Goal: Check status: Check status

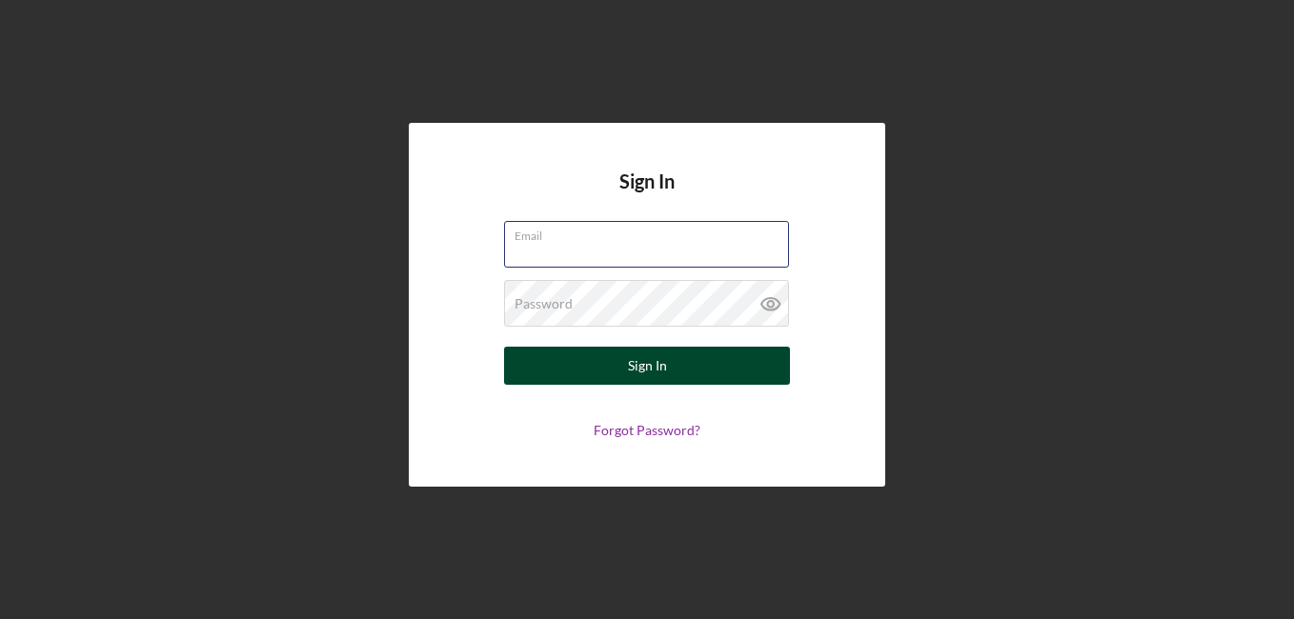
type input "[EMAIL_ADDRESS][DOMAIN_NAME]"
click at [687, 368] on button "Sign In" at bounding box center [647, 366] width 286 height 38
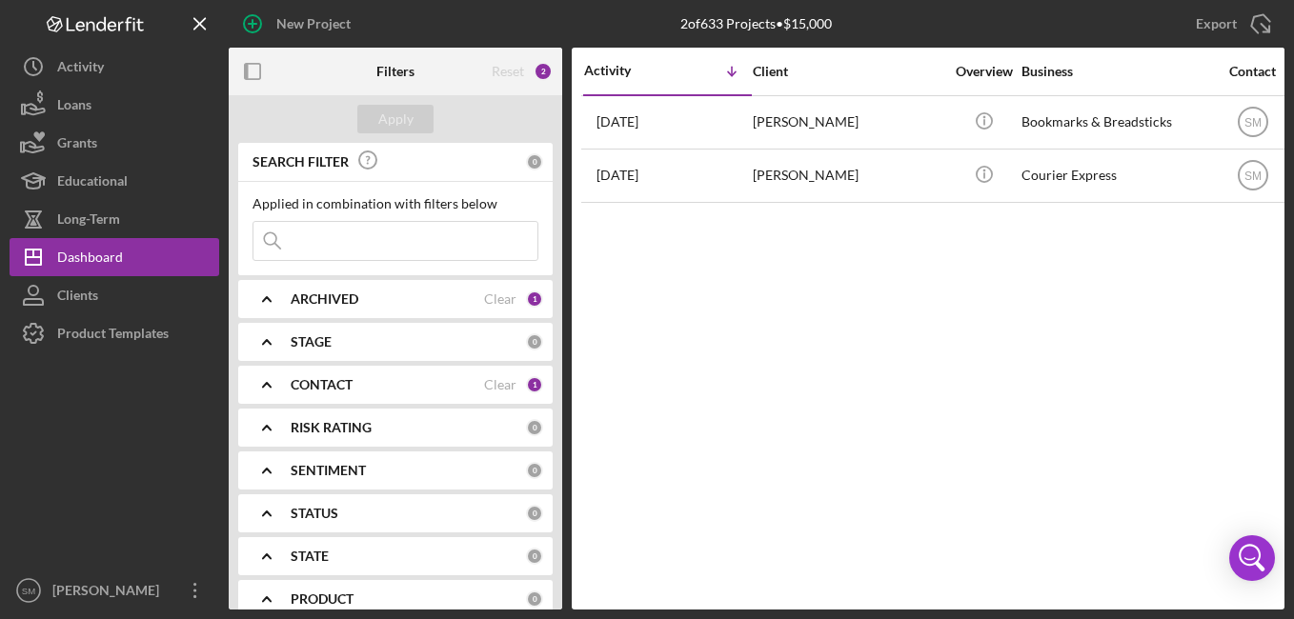
drag, startPoint x: 656, startPoint y: 53, endPoint x: 772, endPoint y: 260, distance: 236.7
click at [772, 260] on div "Activity Icon/Table Sort Arrow Client Overview Business Contact Product Categor…" at bounding box center [928, 329] width 713 height 562
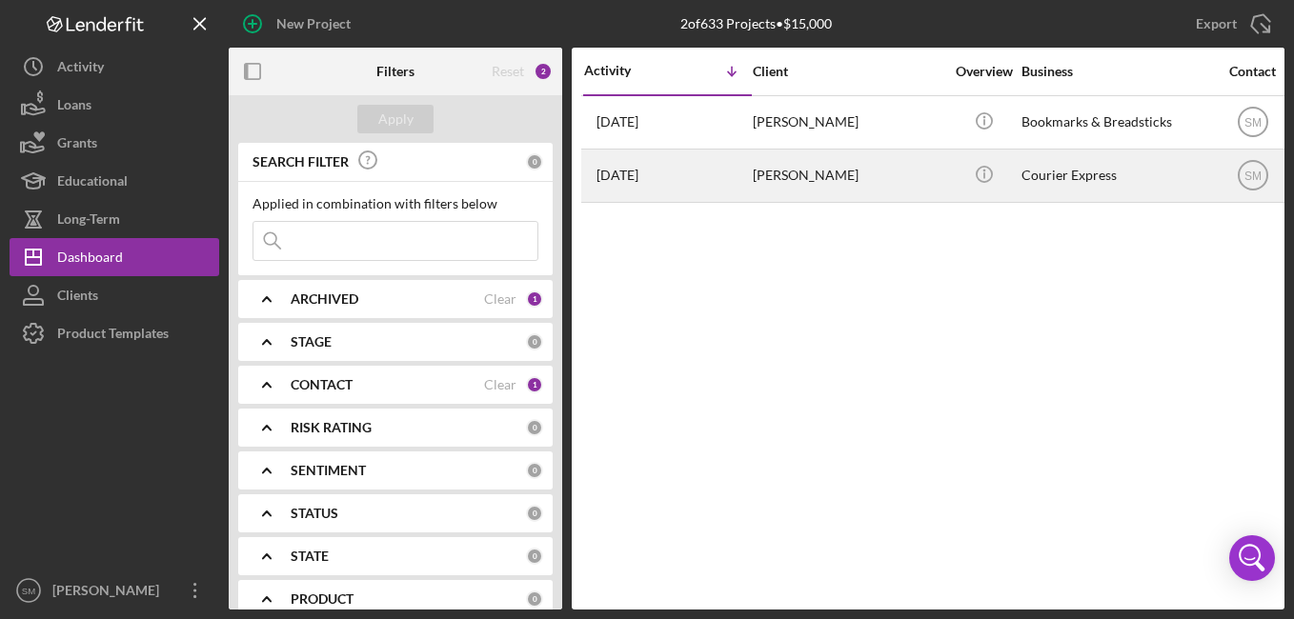
click at [698, 157] on div "[DATE] [PERSON_NAME]" at bounding box center [667, 176] width 167 height 50
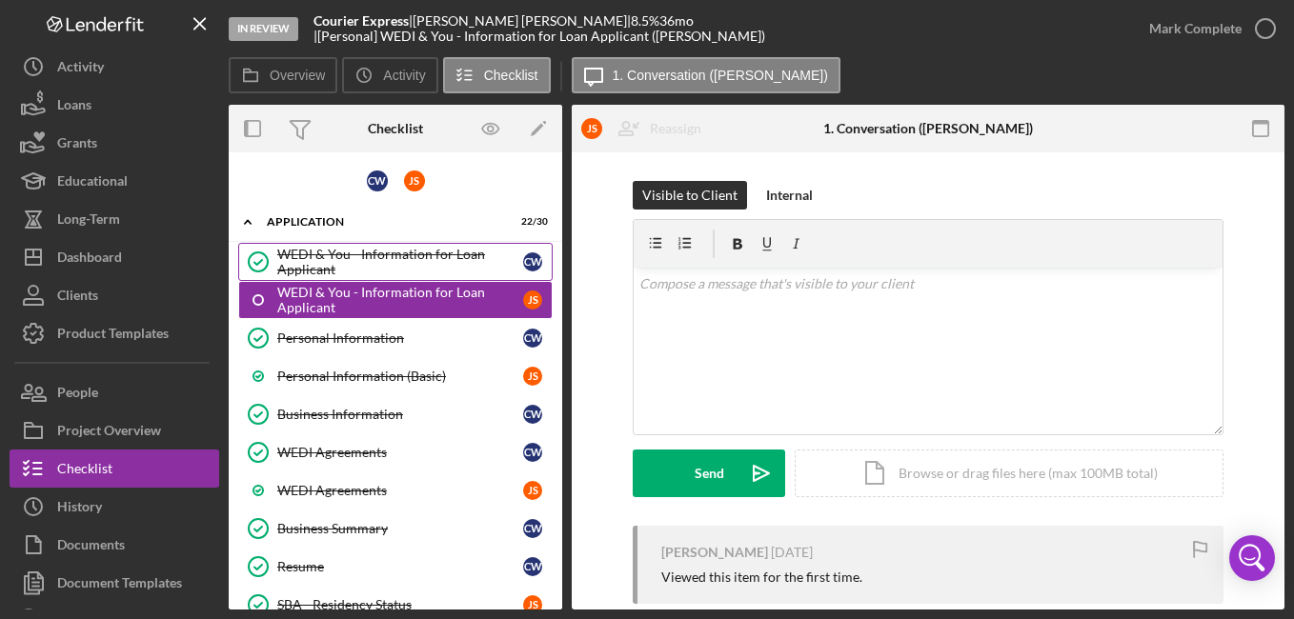
click at [431, 264] on div "WEDI & You - Information for Loan Applicant" at bounding box center [400, 262] width 246 height 30
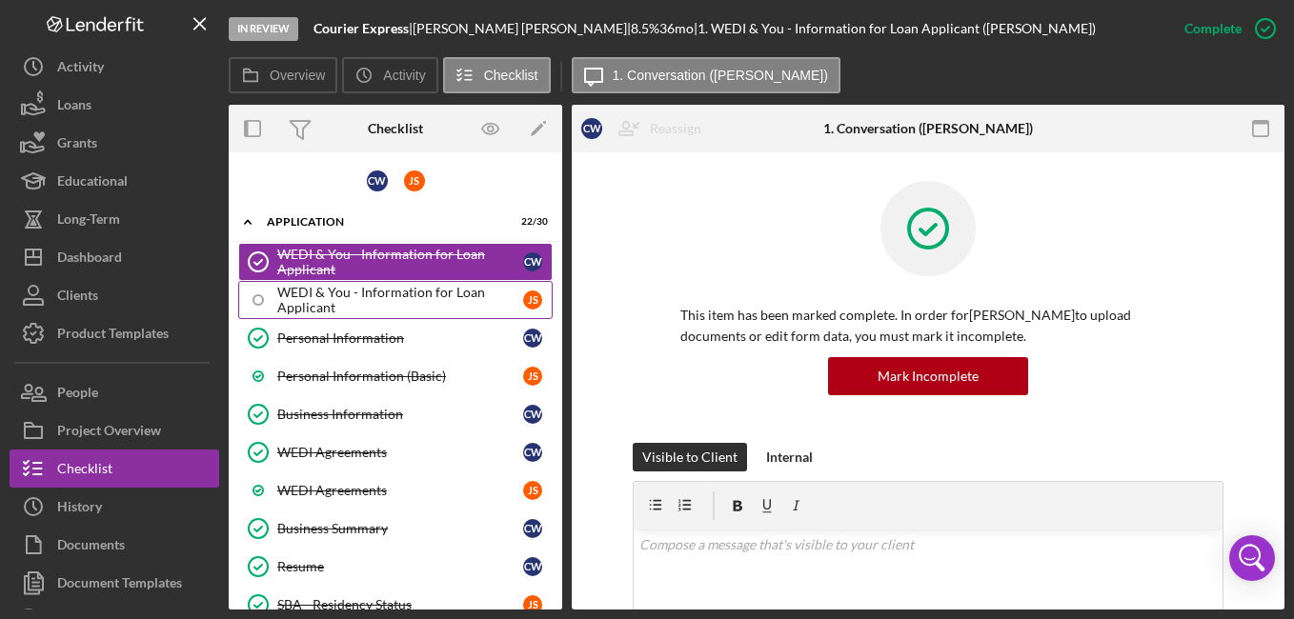
click at [429, 297] on div "WEDI & You - Information for Loan Applicant" at bounding box center [400, 300] width 246 height 30
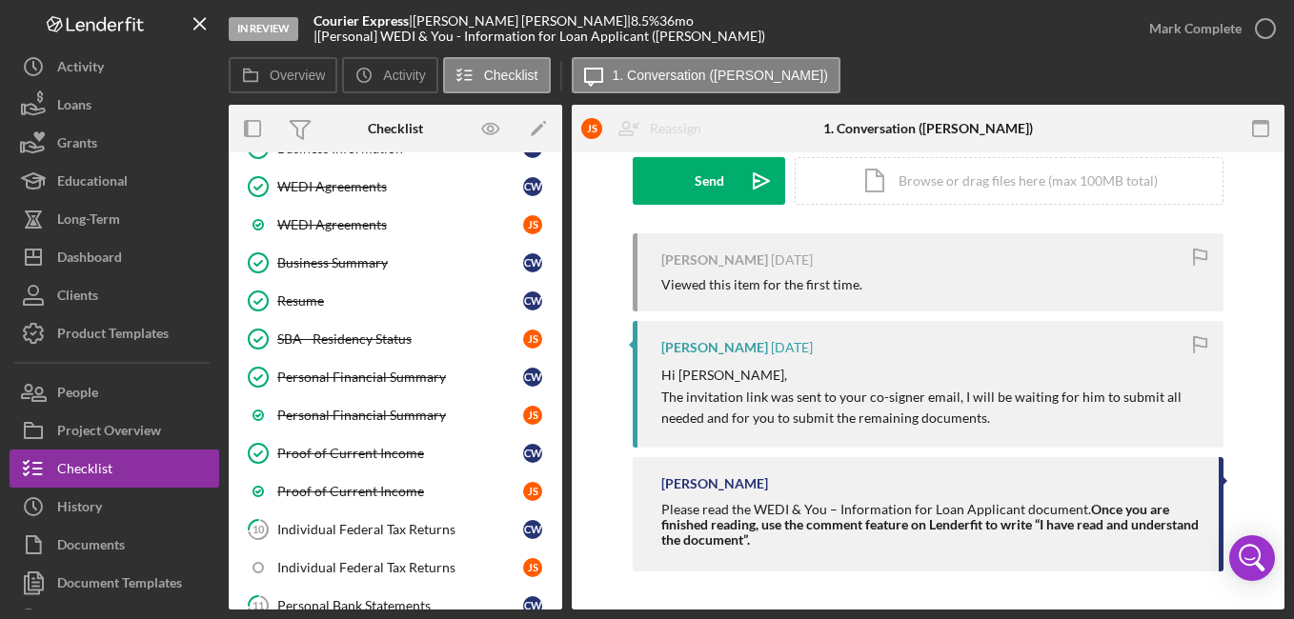
scroll to position [274, 0]
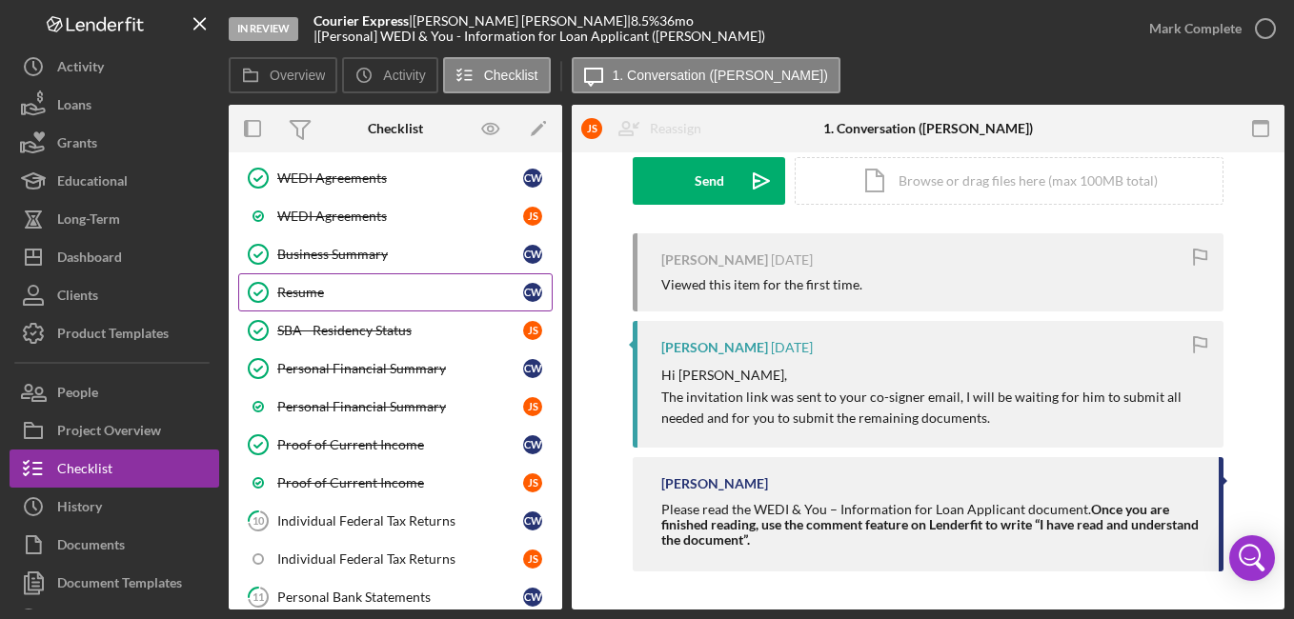
click at [357, 298] on div "Resume" at bounding box center [400, 292] width 246 height 15
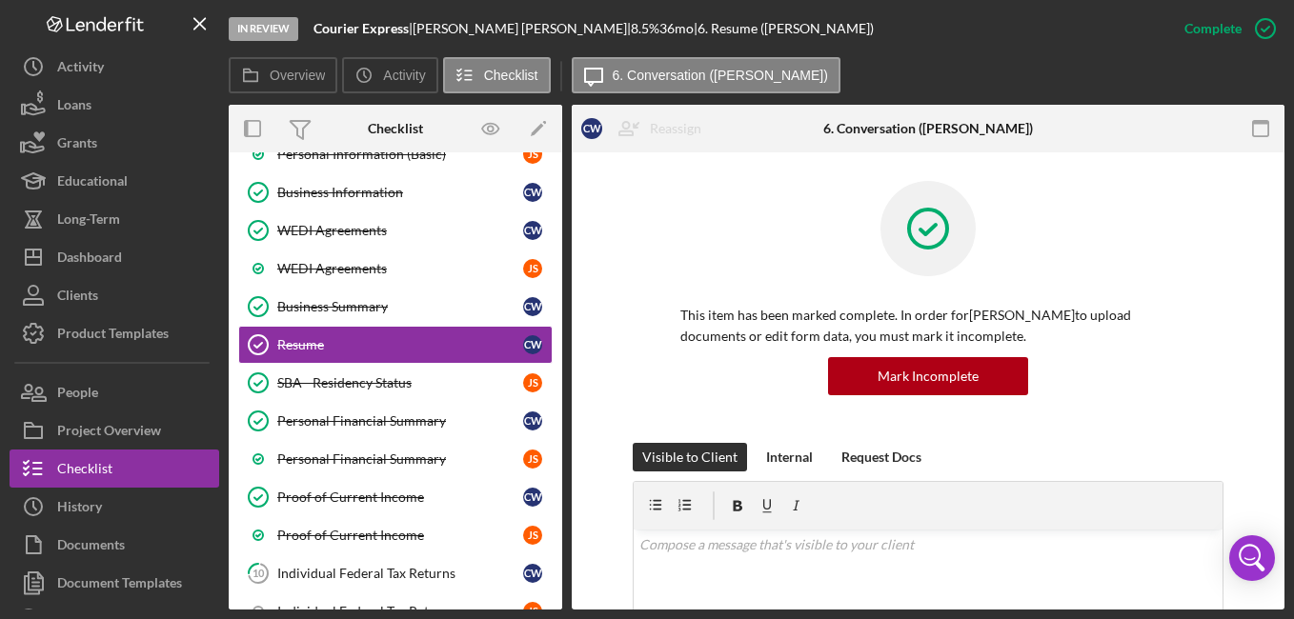
scroll to position [223, 0]
click at [437, 229] on div "WEDI Agreements" at bounding box center [400, 229] width 246 height 15
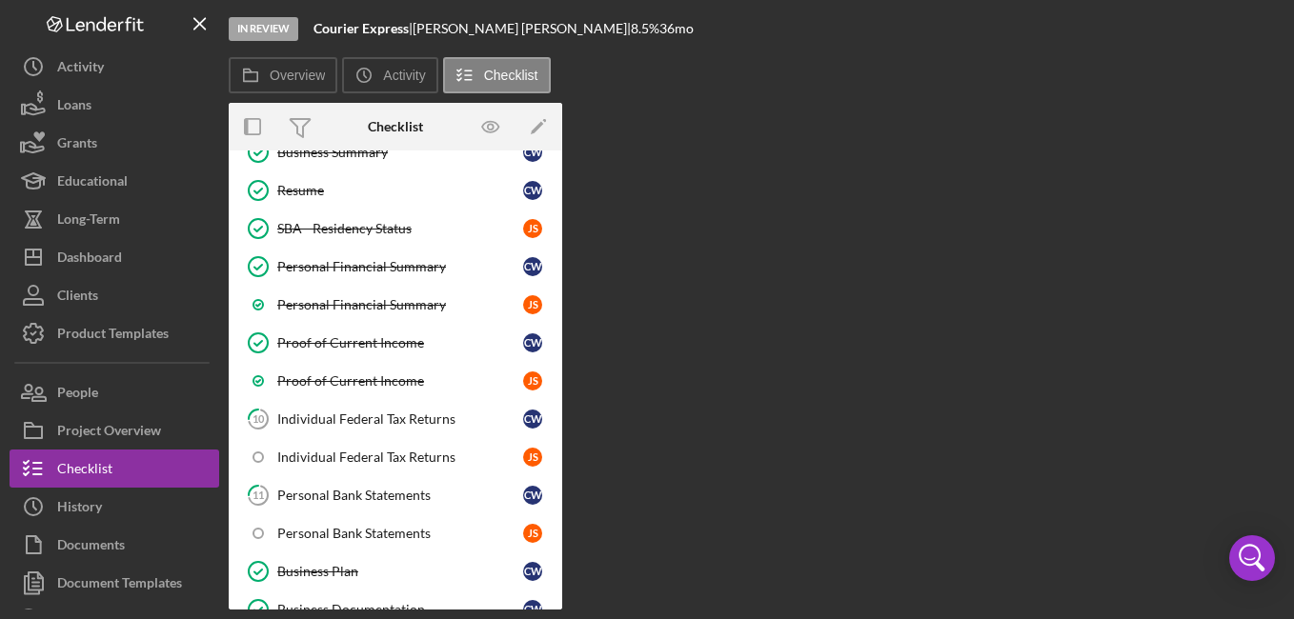
scroll to position [375, 0]
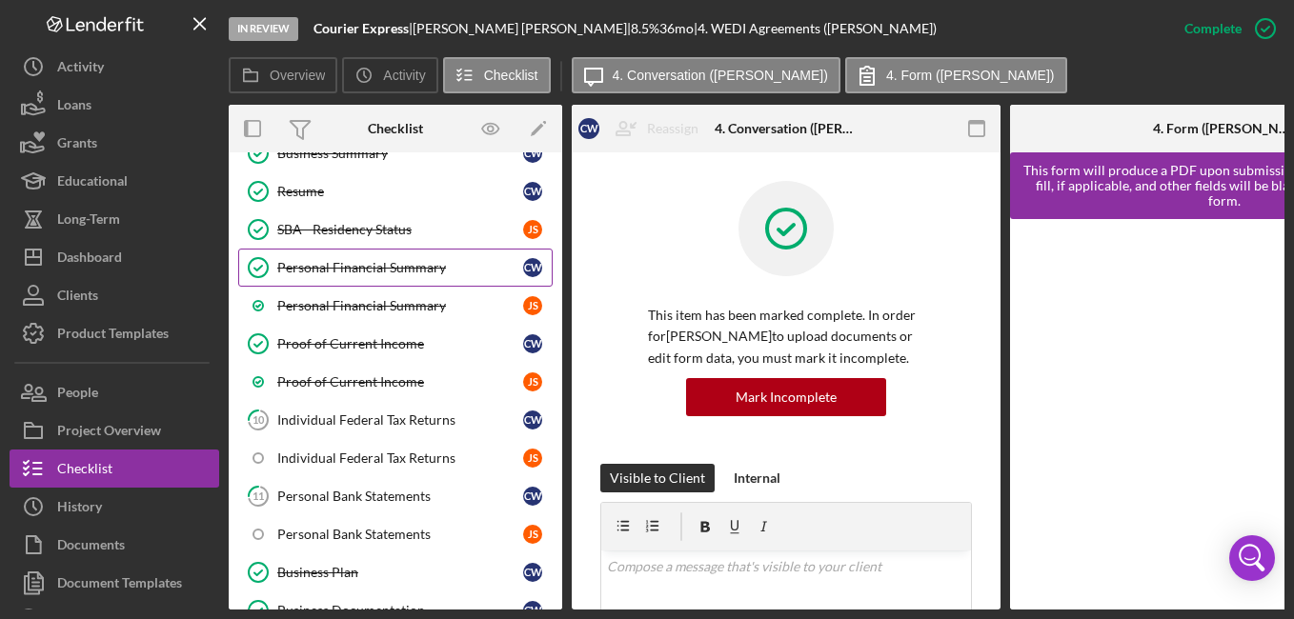
click at [437, 256] on link "Personal Financial Summary Personal Financial Summary C W" at bounding box center [395, 268] width 314 height 38
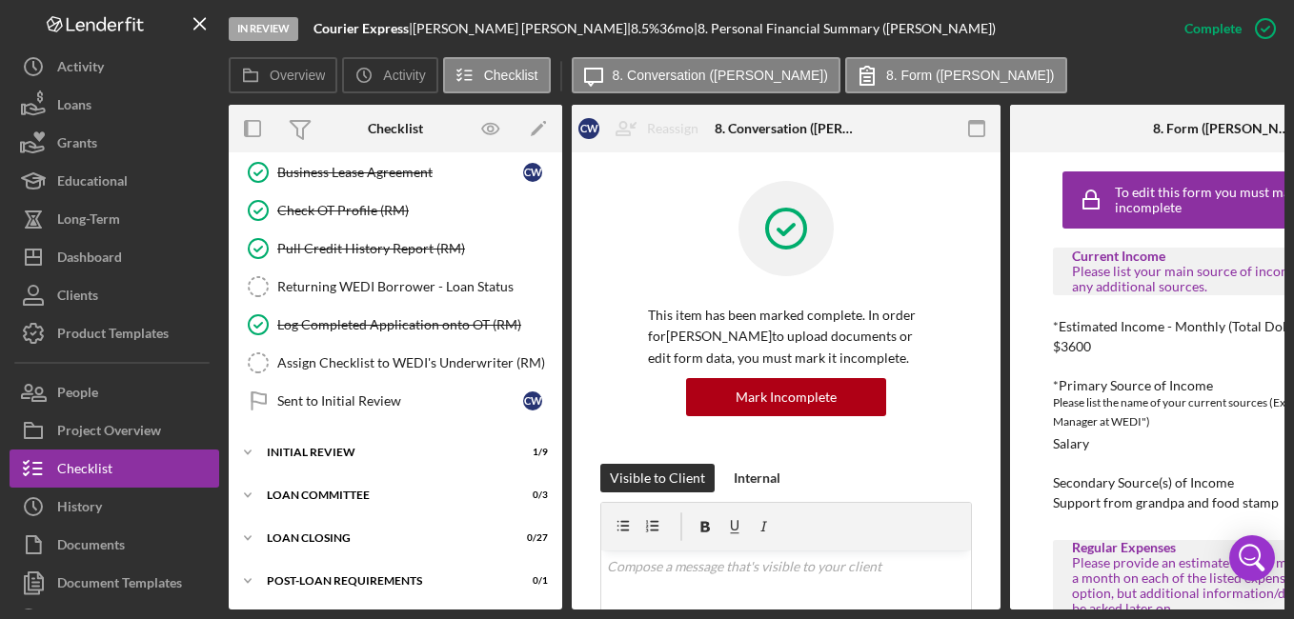
scroll to position [973, 0]
click at [422, 438] on div "Icon/Expander Initial Review 1 / 9" at bounding box center [395, 451] width 333 height 38
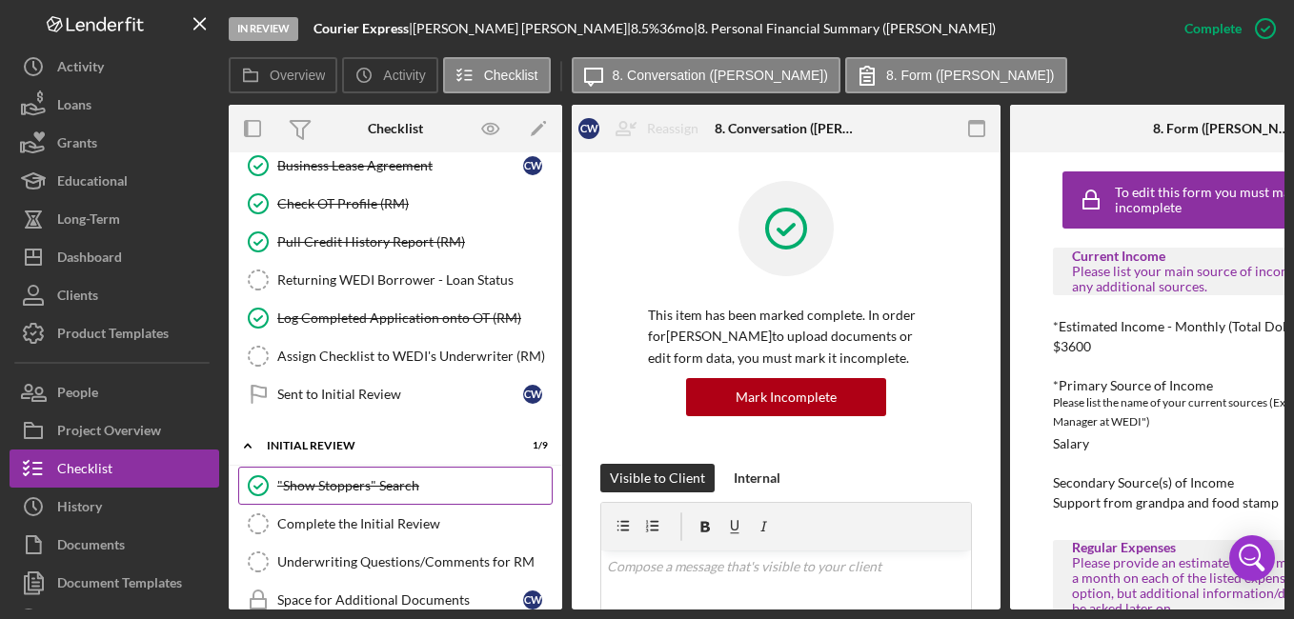
click at [421, 487] on div ""Show Stoppers" Search" at bounding box center [414, 485] width 274 height 15
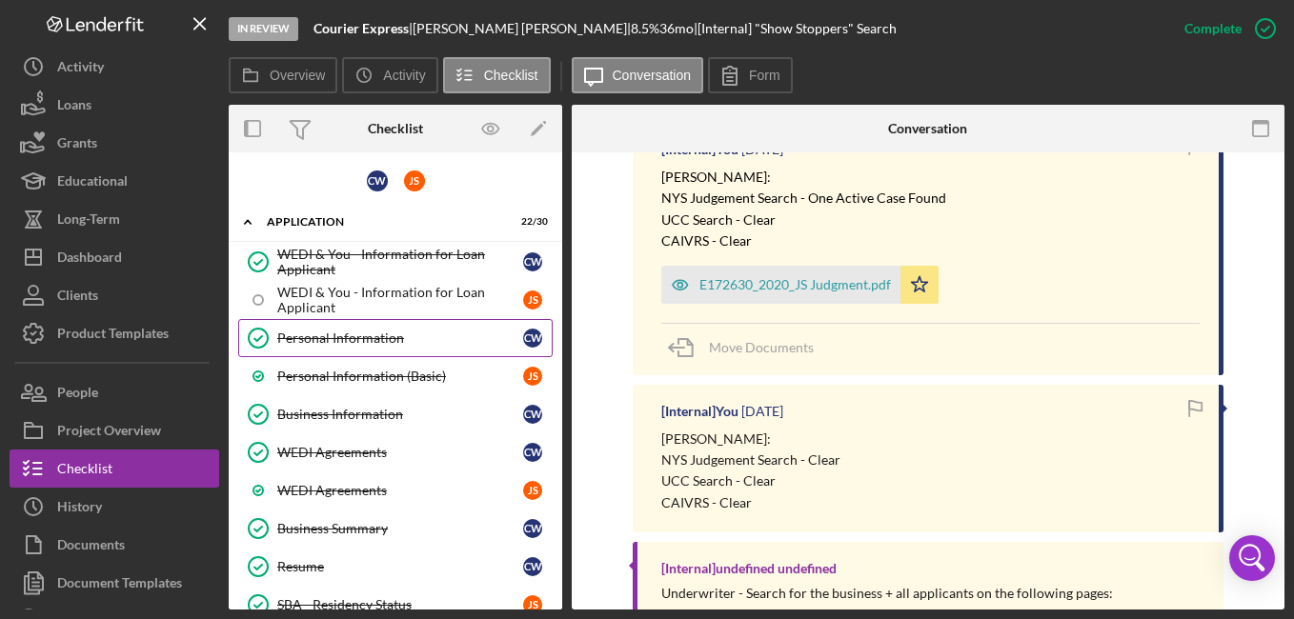
click at [377, 349] on link "Personal Information Personal Information C W" at bounding box center [395, 338] width 314 height 38
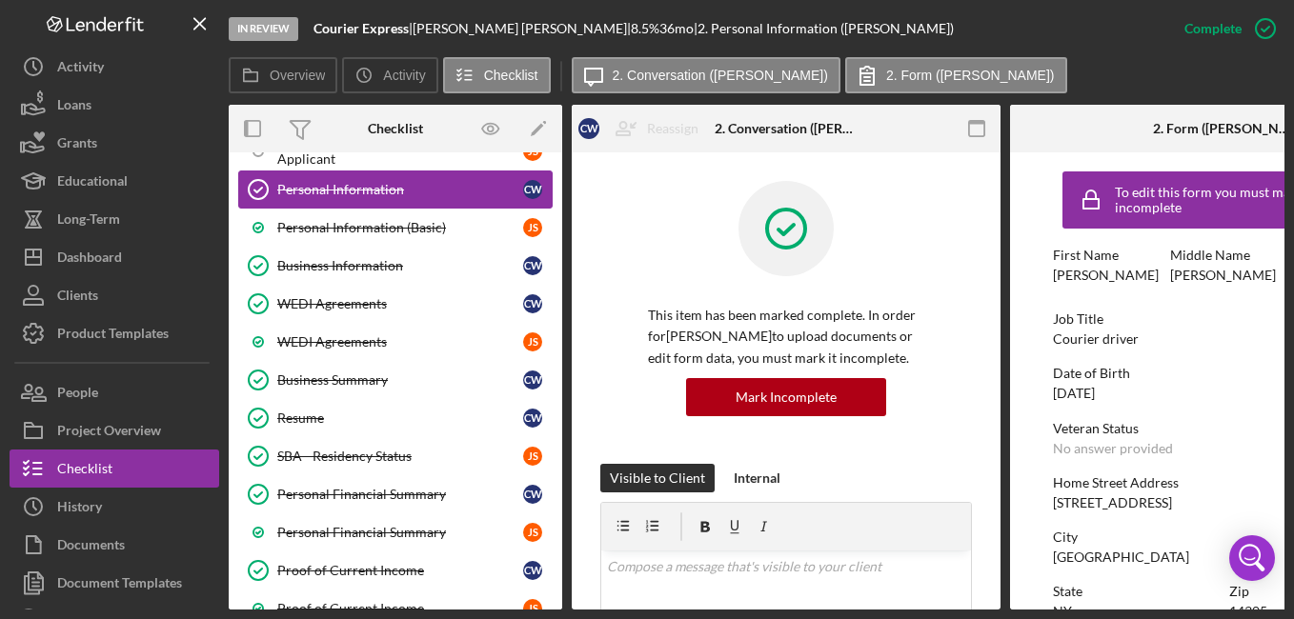
scroll to position [153, 0]
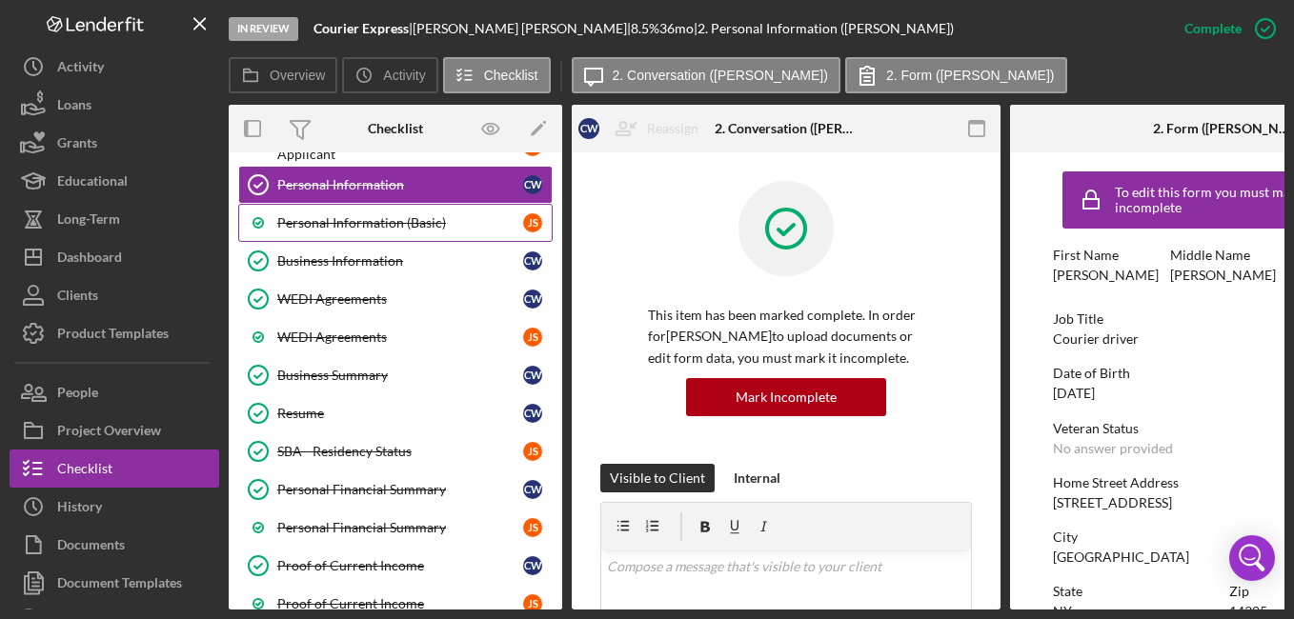
click at [409, 209] on link "Personal Information (Basic) J S" at bounding box center [395, 223] width 314 height 38
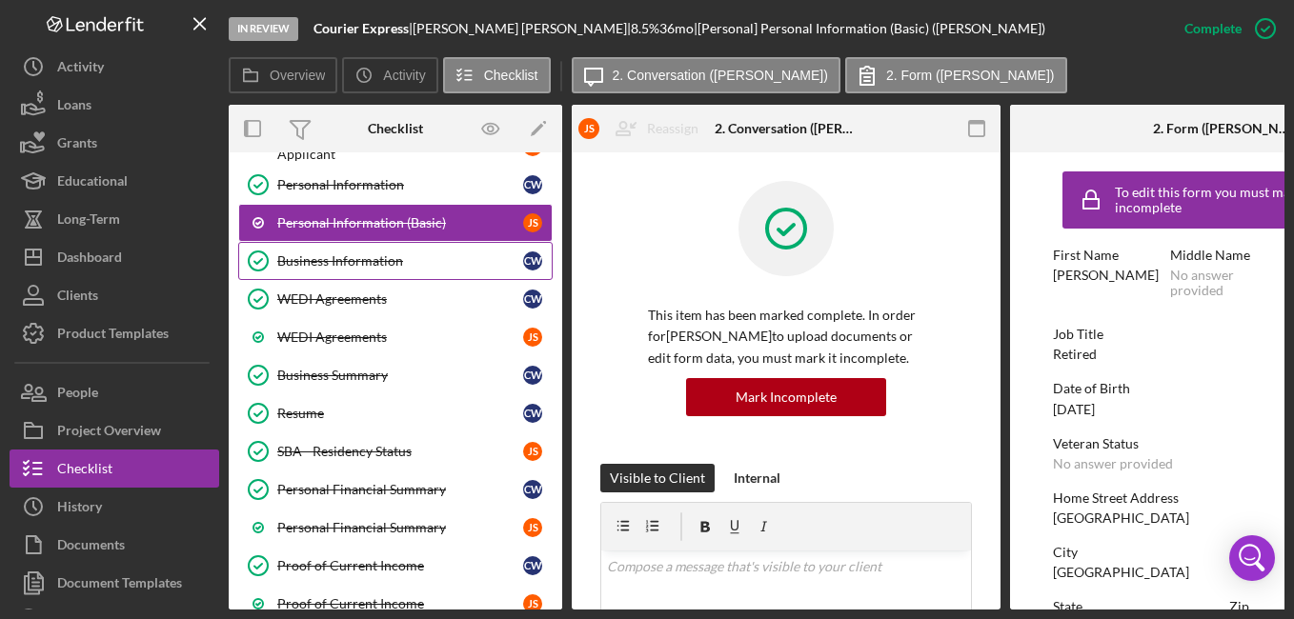
click at [412, 268] on div "Business Information" at bounding box center [400, 260] width 246 height 15
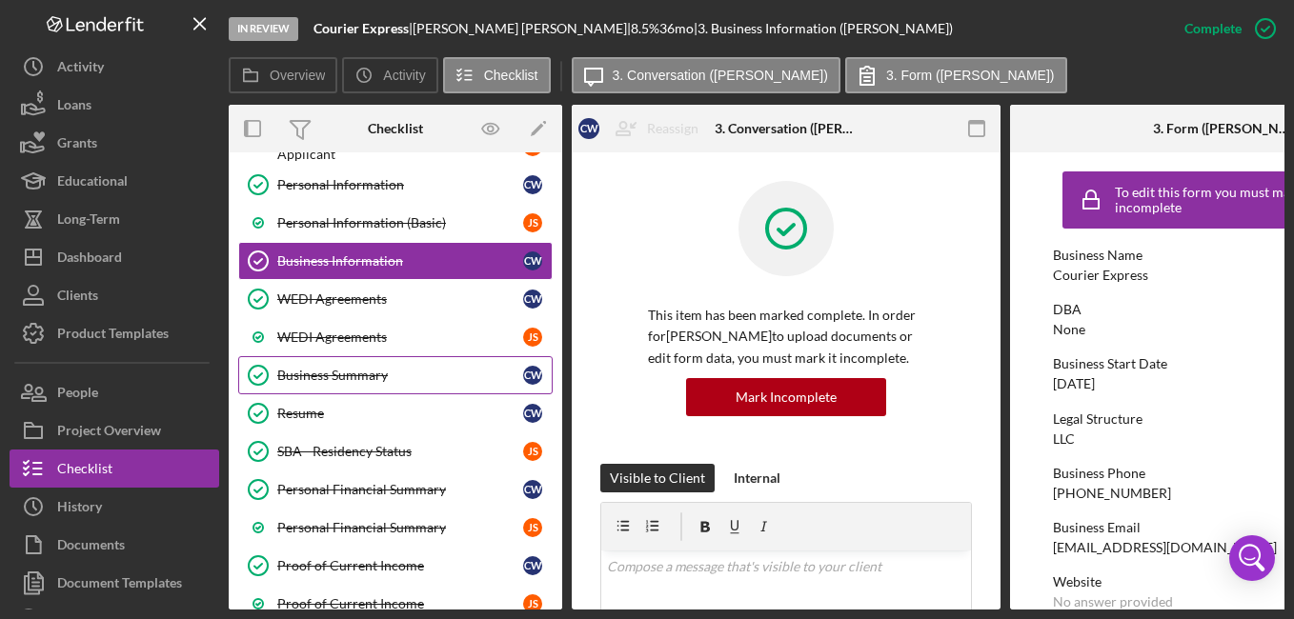
click at [424, 368] on div "Business Summary" at bounding box center [400, 375] width 246 height 15
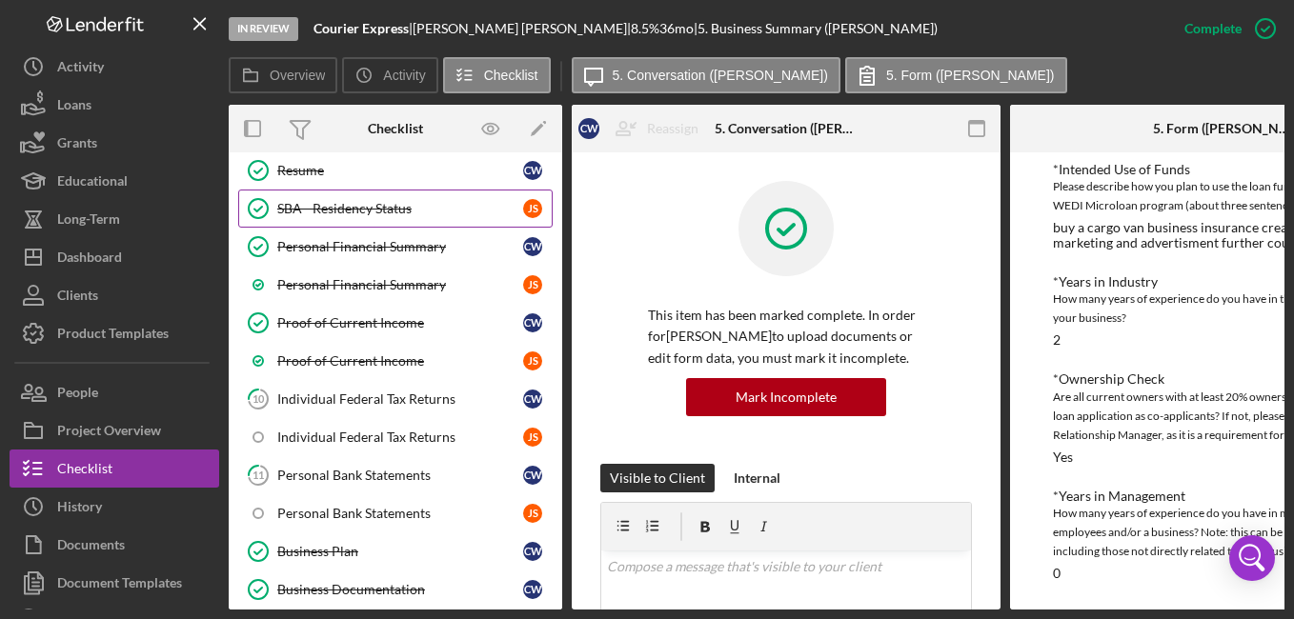
scroll to position [399, 0]
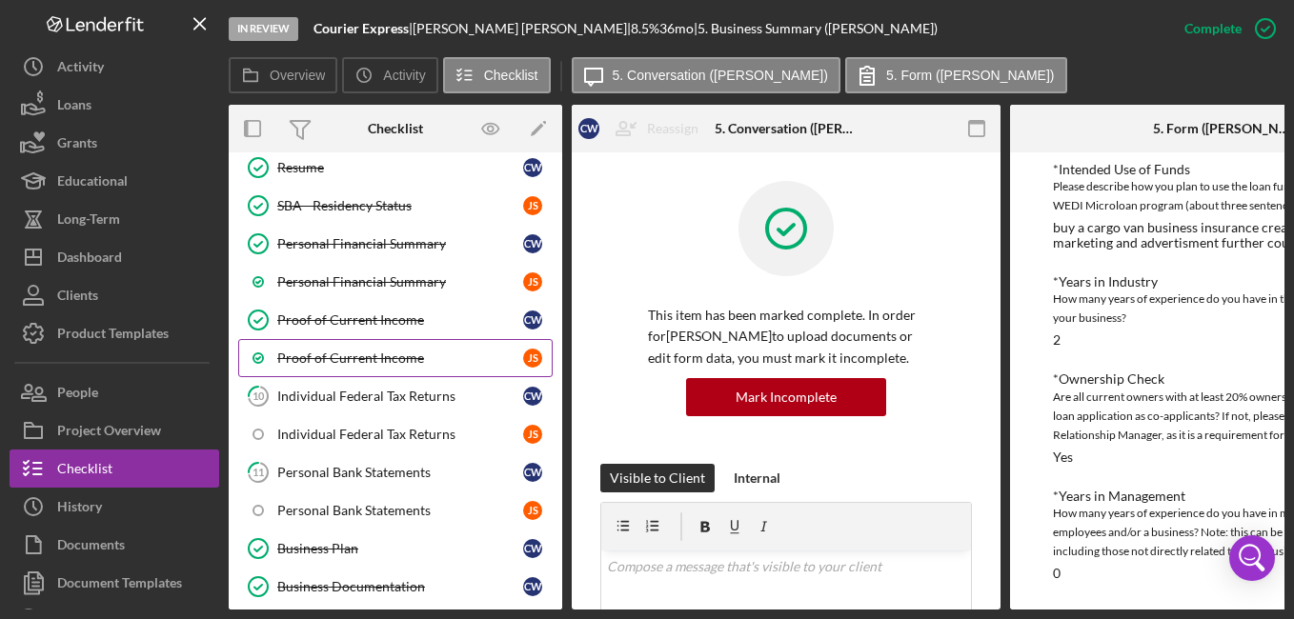
click at [383, 374] on link "Proof of Current Income J S" at bounding box center [395, 358] width 314 height 38
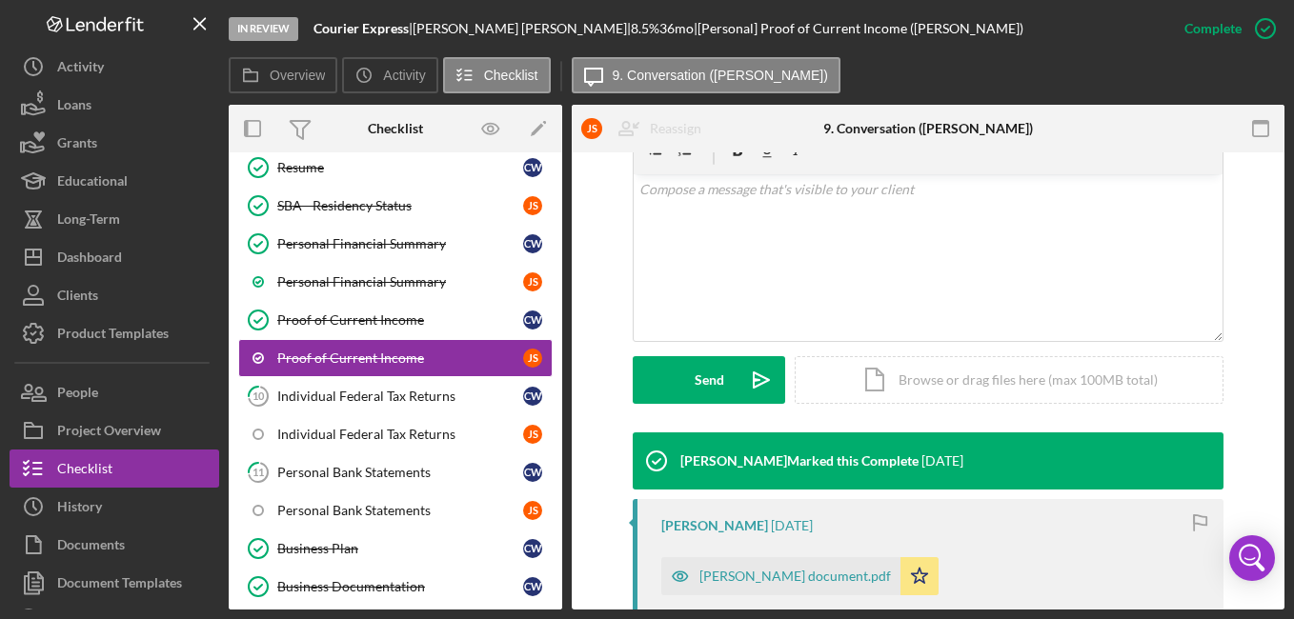
scroll to position [604, 0]
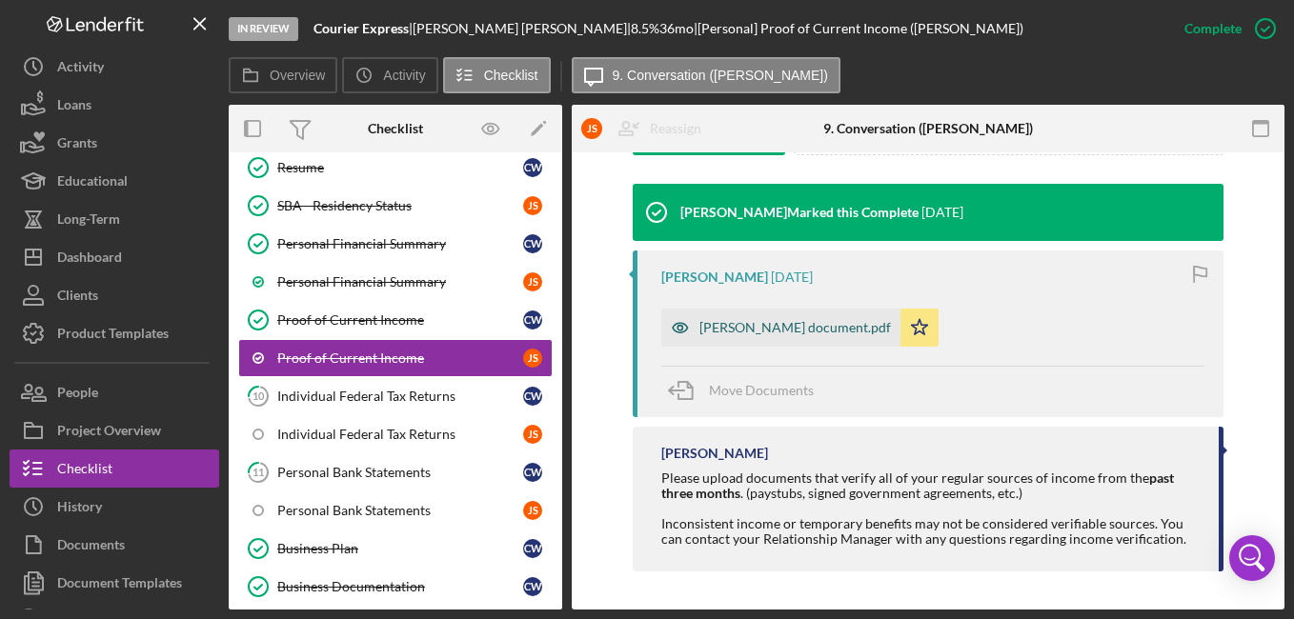
click at [787, 331] on div "[PERSON_NAME] document.pdf" at bounding box center [794, 327] width 191 height 15
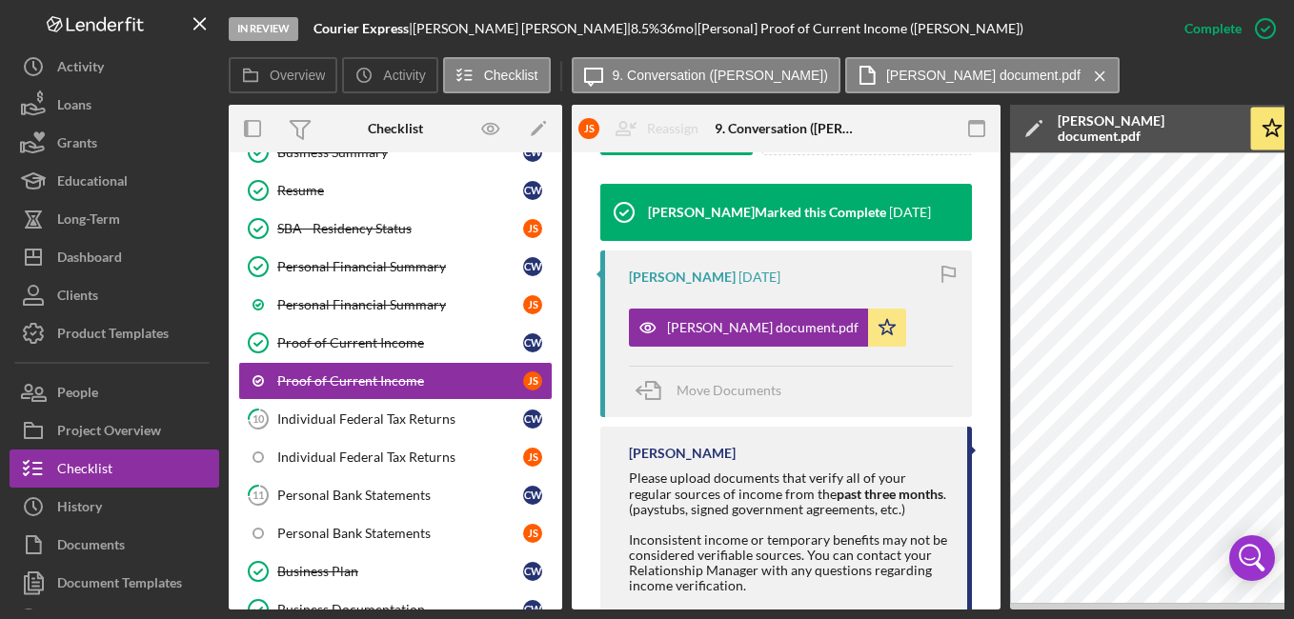
scroll to position [387, 0]
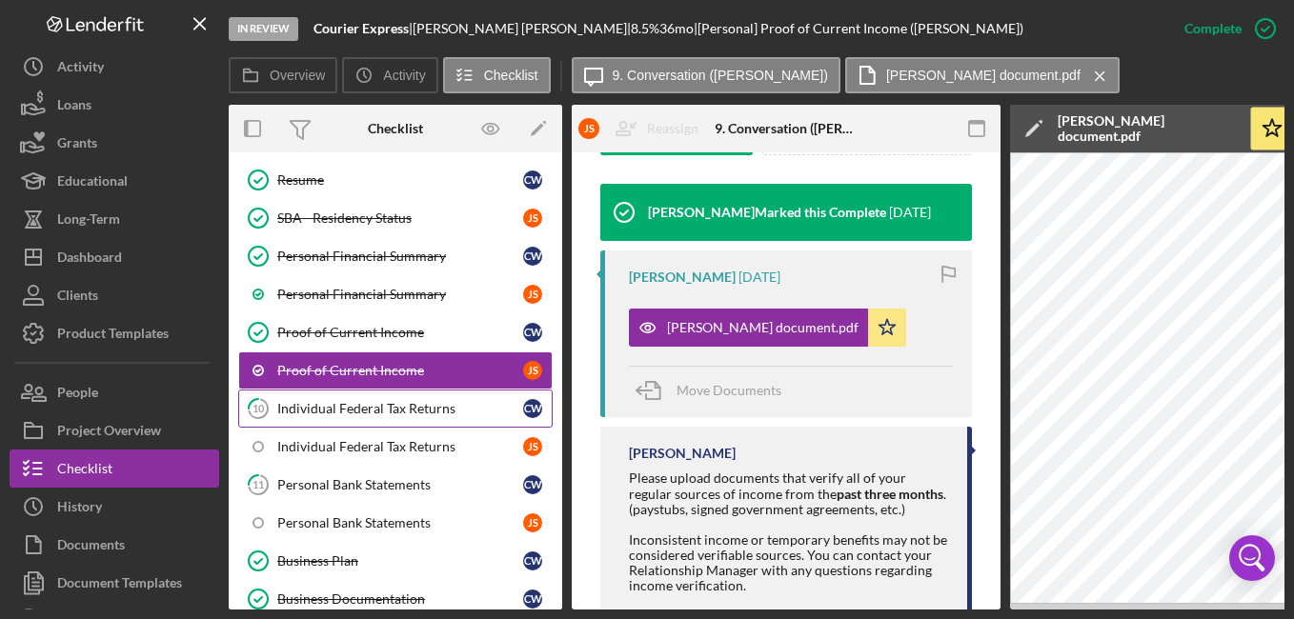
click at [366, 406] on div "Individual Federal Tax Returns" at bounding box center [400, 408] width 246 height 15
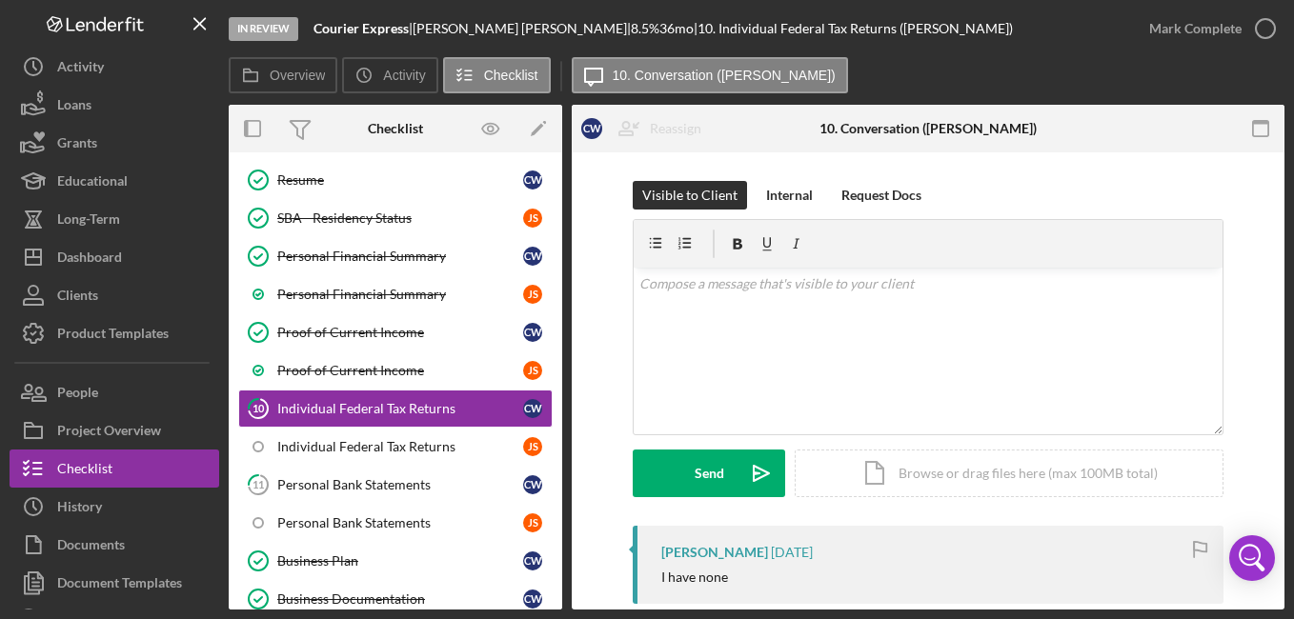
scroll to position [244, 0]
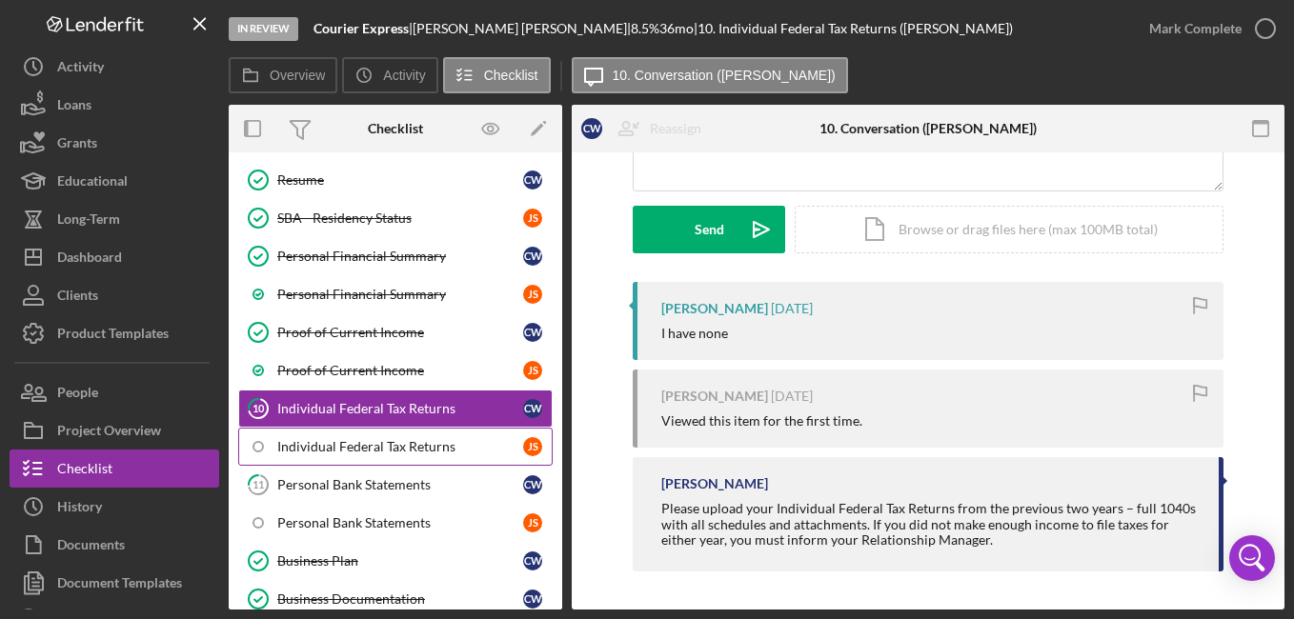
click at [421, 434] on link "Individual Federal Tax Returns J S" at bounding box center [395, 447] width 314 height 38
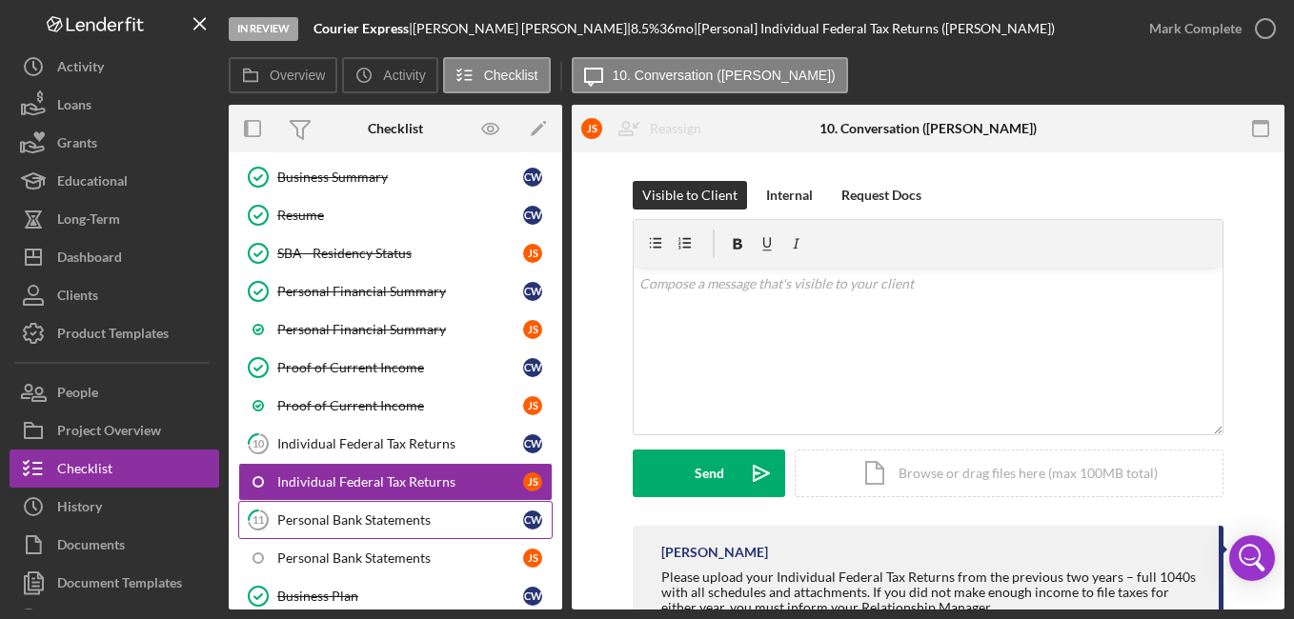
scroll to position [351, 0]
click at [415, 373] on div "Proof of Current Income" at bounding box center [400, 368] width 246 height 15
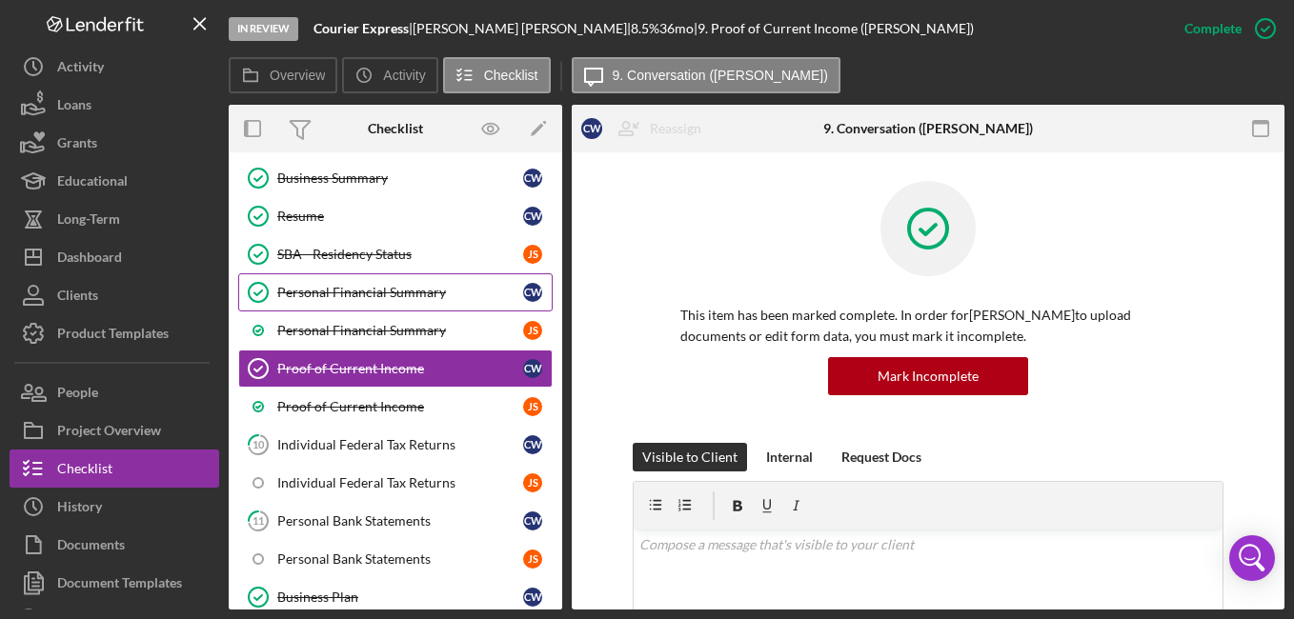
click at [454, 297] on div "Personal Financial Summary" at bounding box center [400, 292] width 246 height 15
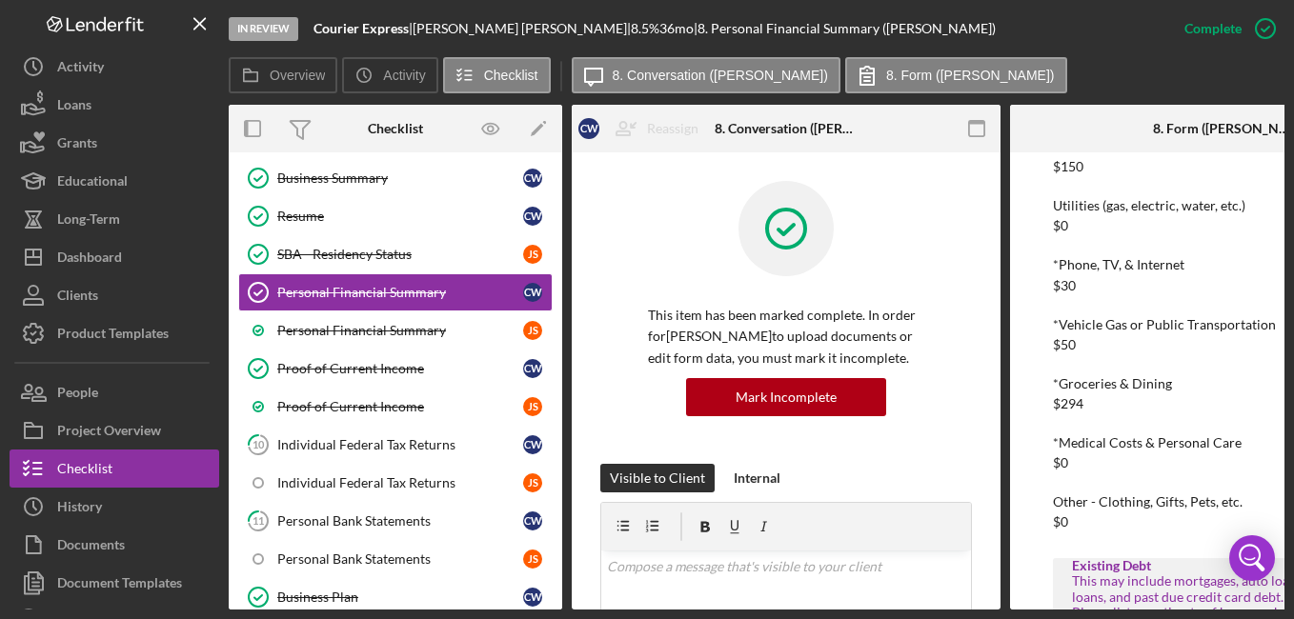
scroll to position [502, 0]
click at [385, 326] on div "Personal Financial Summary" at bounding box center [400, 330] width 246 height 15
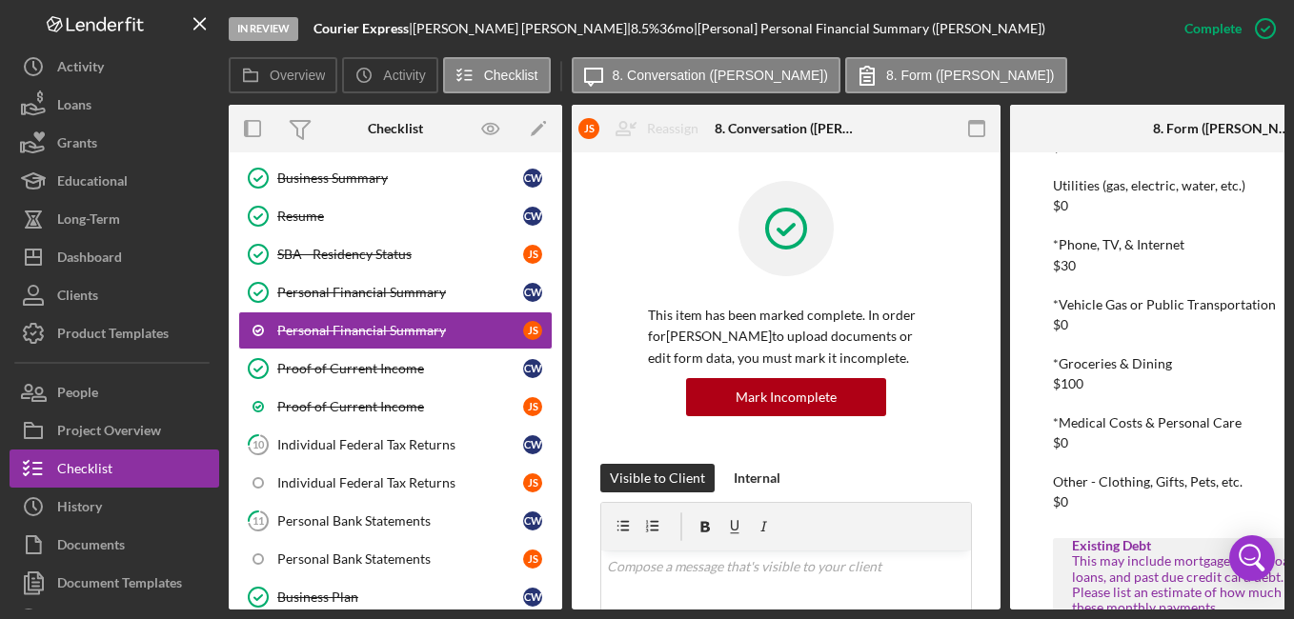
scroll to position [528, 0]
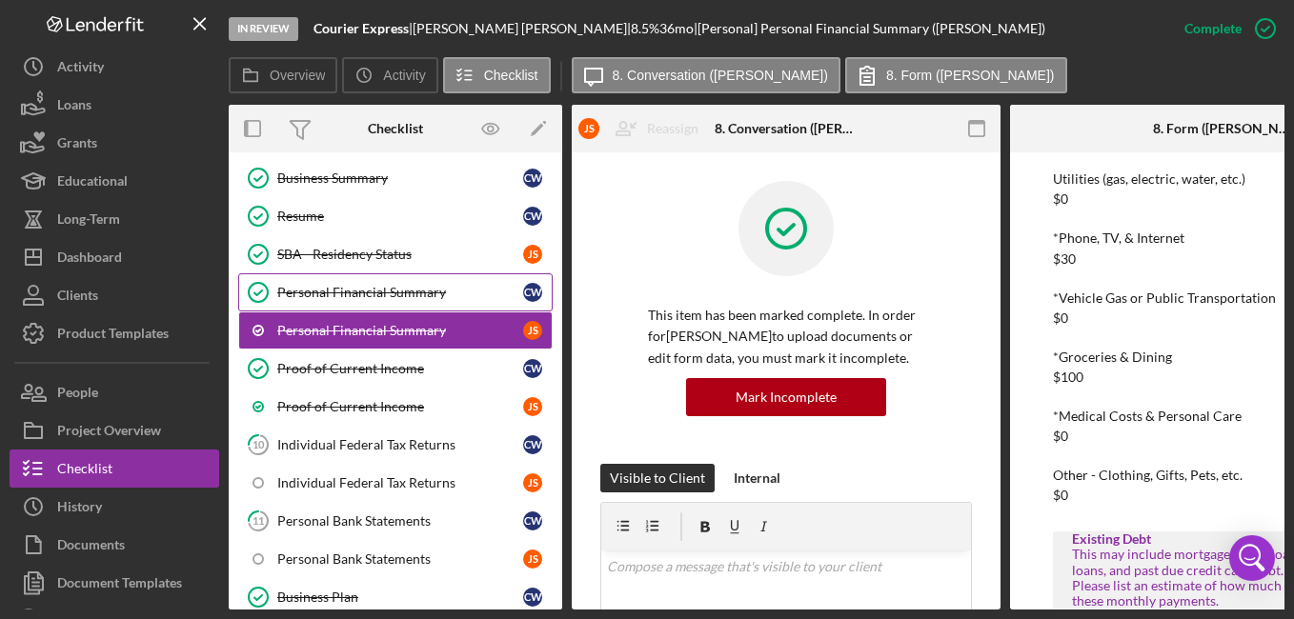
click at [455, 290] on div "Personal Financial Summary" at bounding box center [400, 292] width 246 height 15
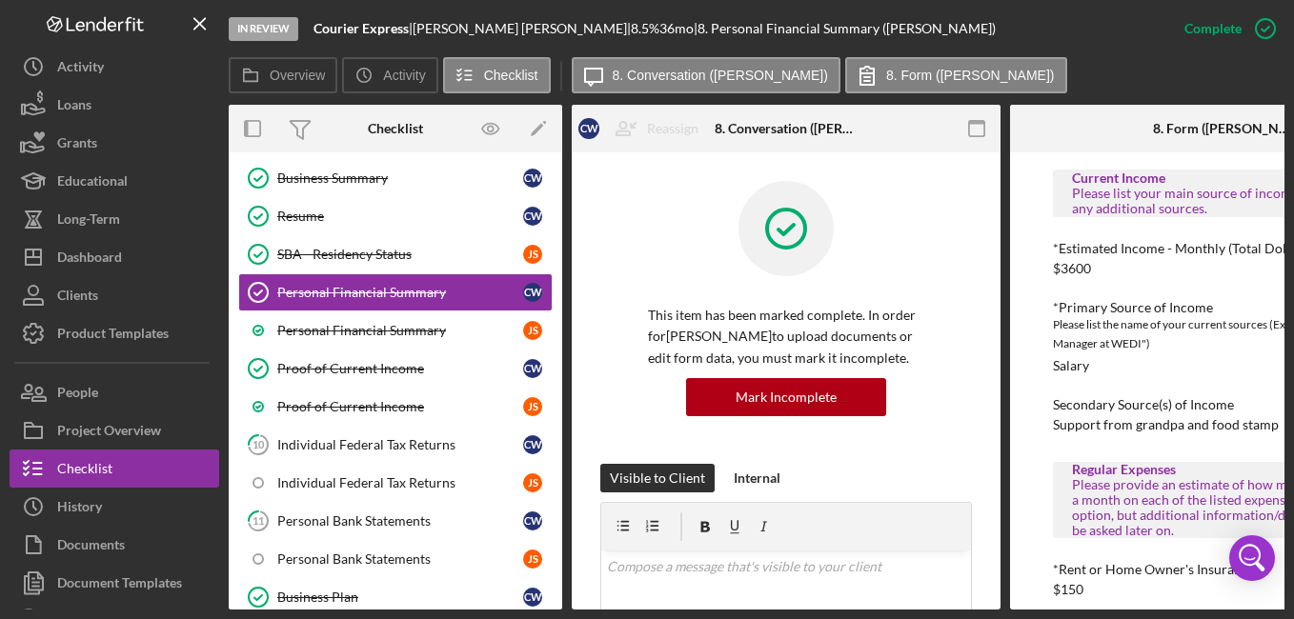
drag, startPoint x: 1096, startPoint y: 415, endPoint x: 1097, endPoint y: 385, distance: 30.5
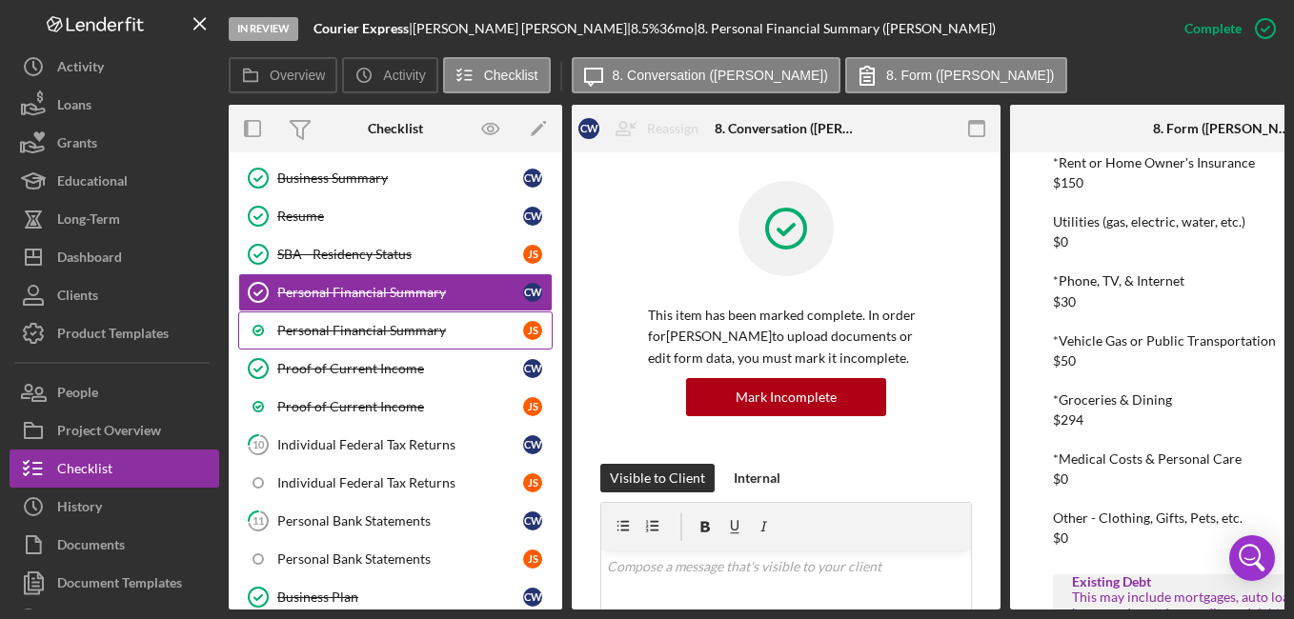
click at [408, 331] on div "Personal Financial Summary" at bounding box center [400, 330] width 246 height 15
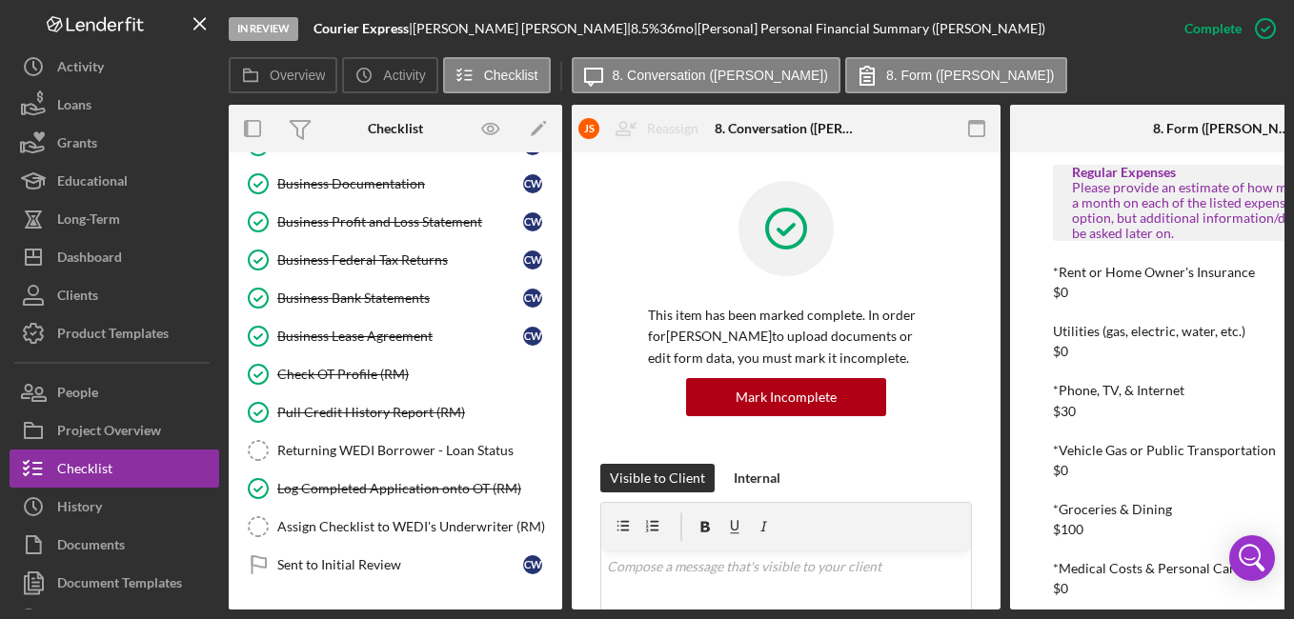
scroll to position [805, 0]
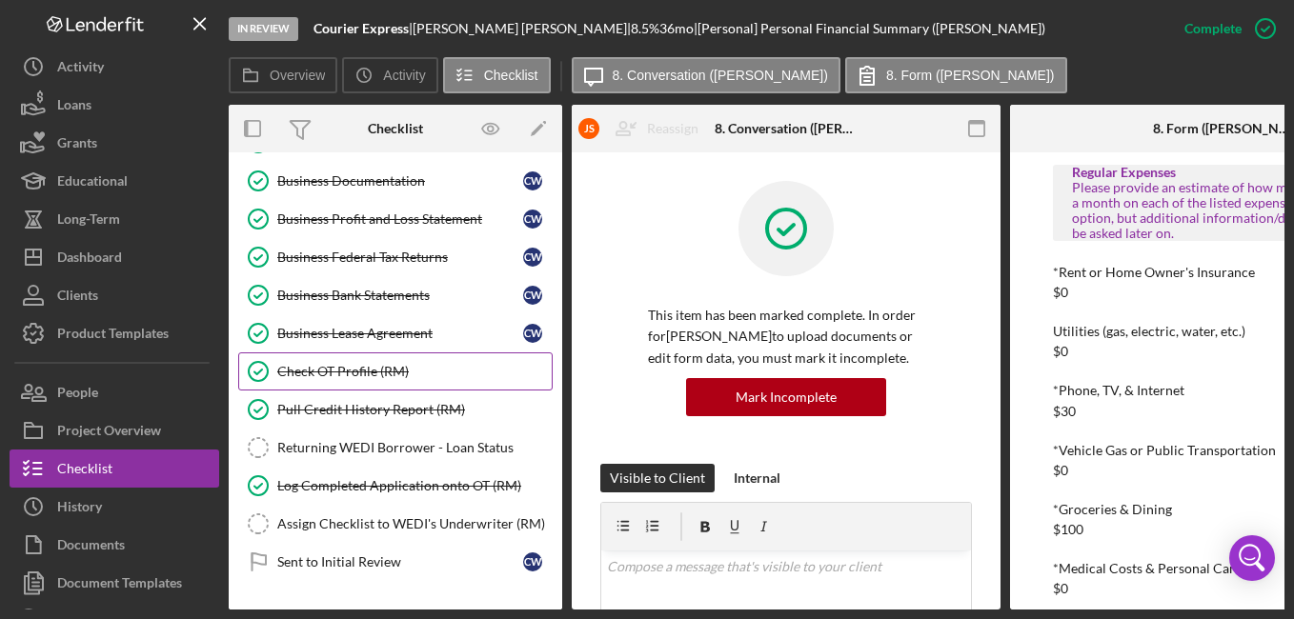
click at [408, 362] on link "Check OT Profile (RM) Check OT Profile (RM)" at bounding box center [395, 371] width 314 height 38
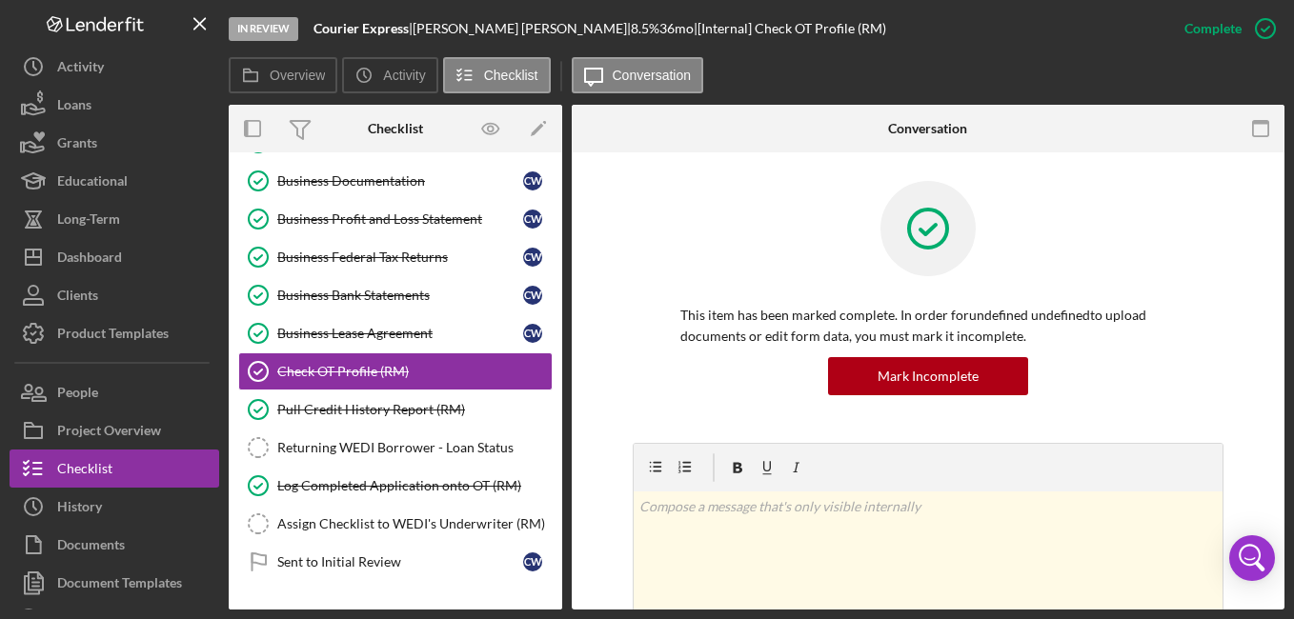
scroll to position [343, 0]
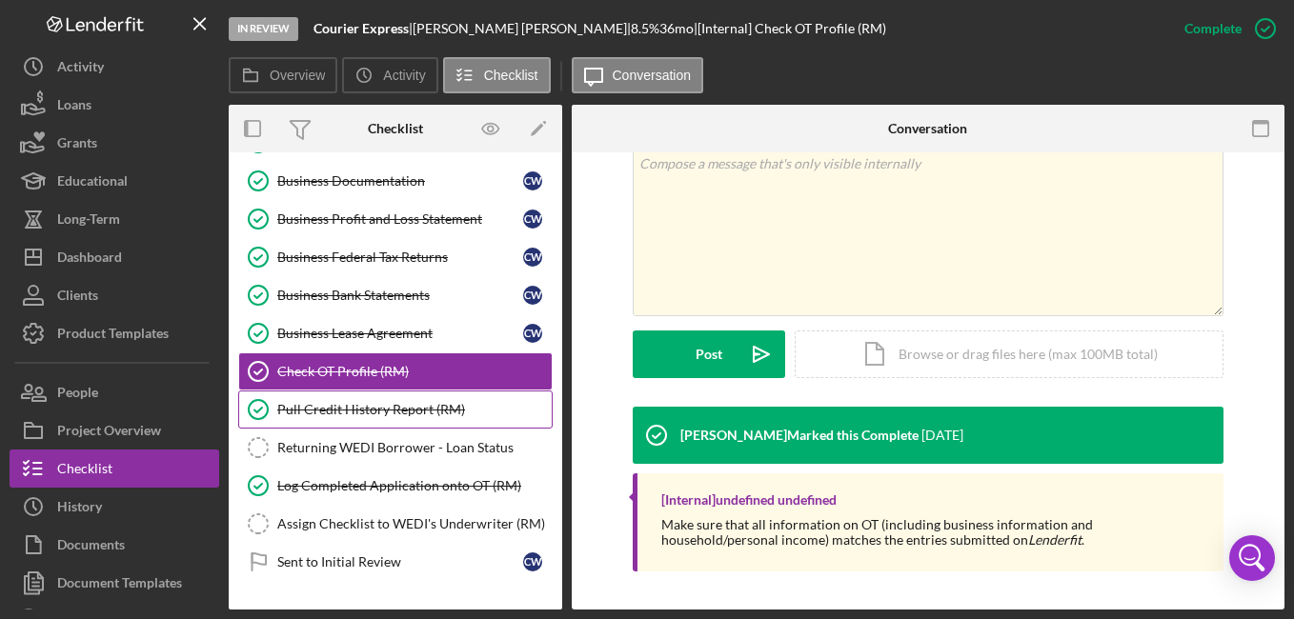
click at [399, 398] on link "Pull Credit History Report (RM) Pull Credit History Report (RM)" at bounding box center [395, 410] width 314 height 38
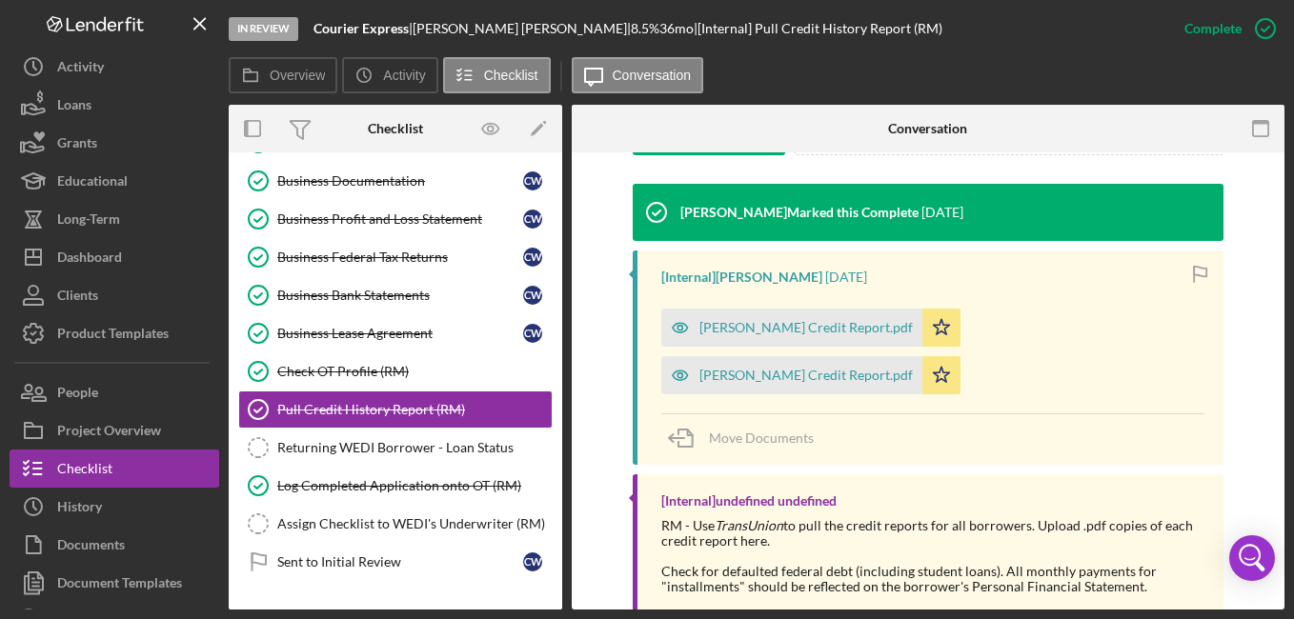
scroll to position [596, 0]
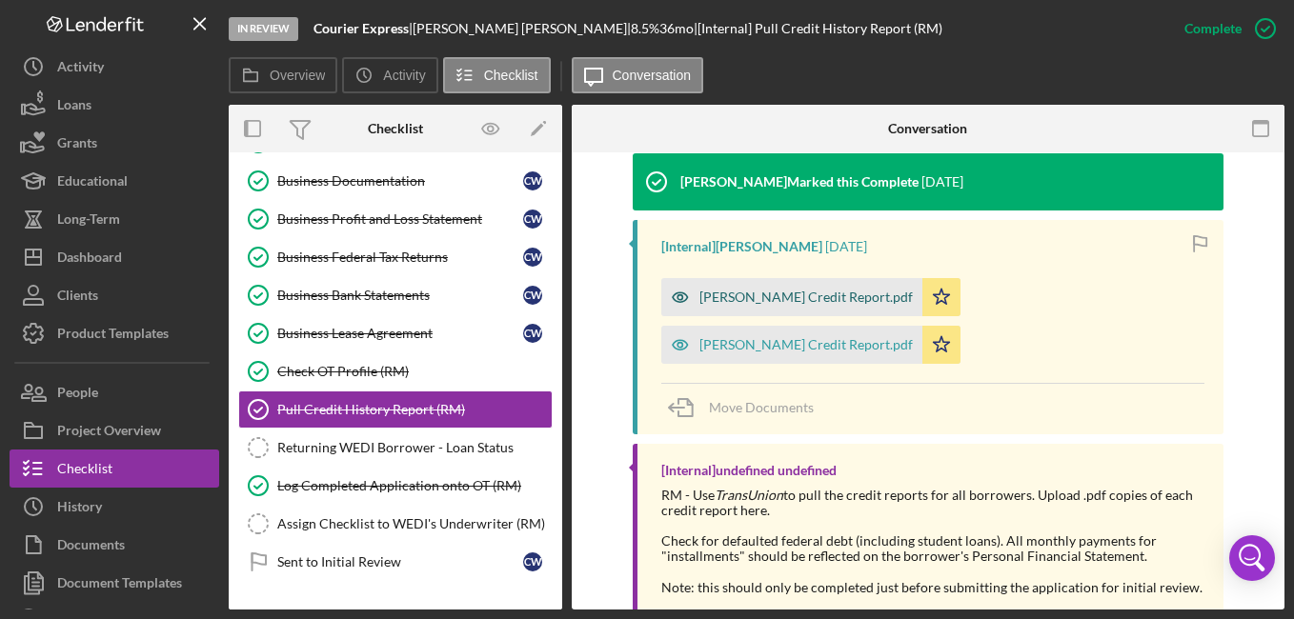
click at [807, 308] on div "[PERSON_NAME] Credit Report.pdf" at bounding box center [791, 297] width 261 height 38
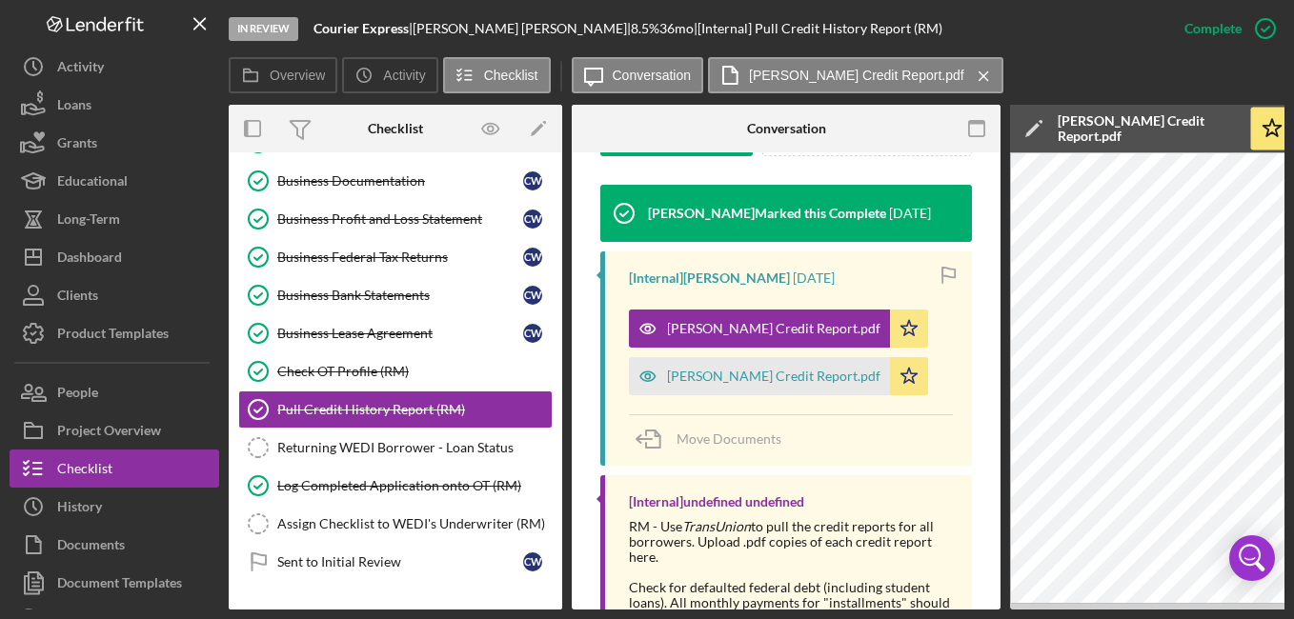
scroll to position [732, 0]
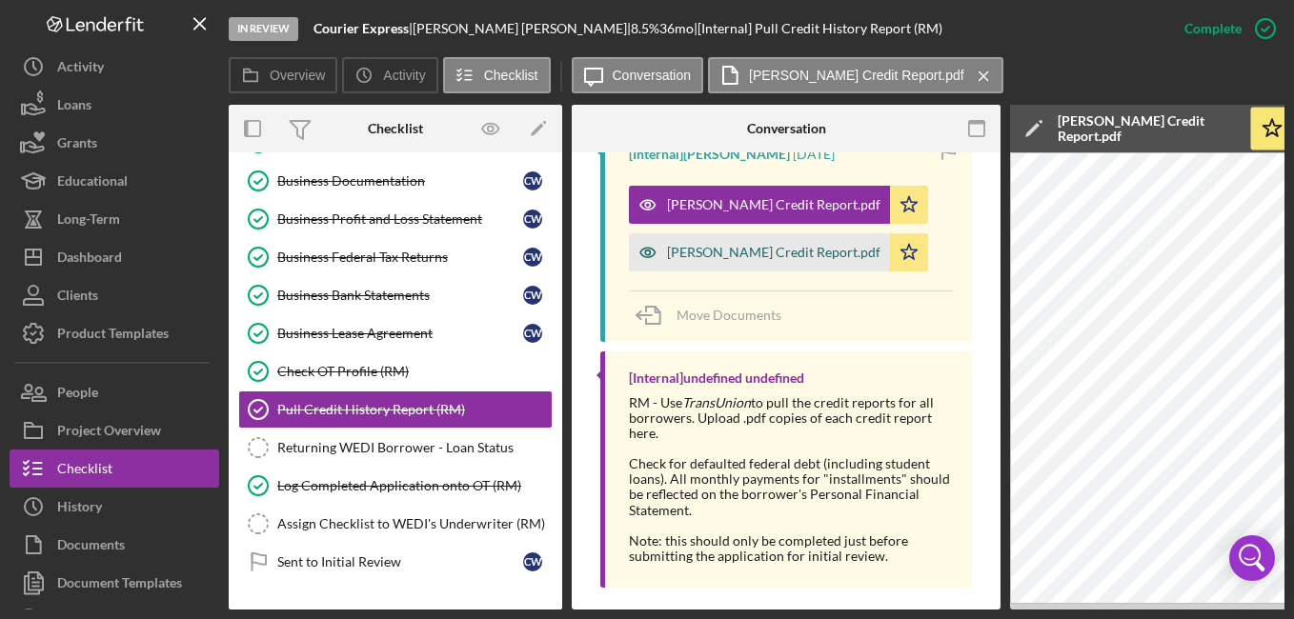
click at [733, 241] on div "[PERSON_NAME] Credit Report.pdf" at bounding box center [759, 252] width 261 height 38
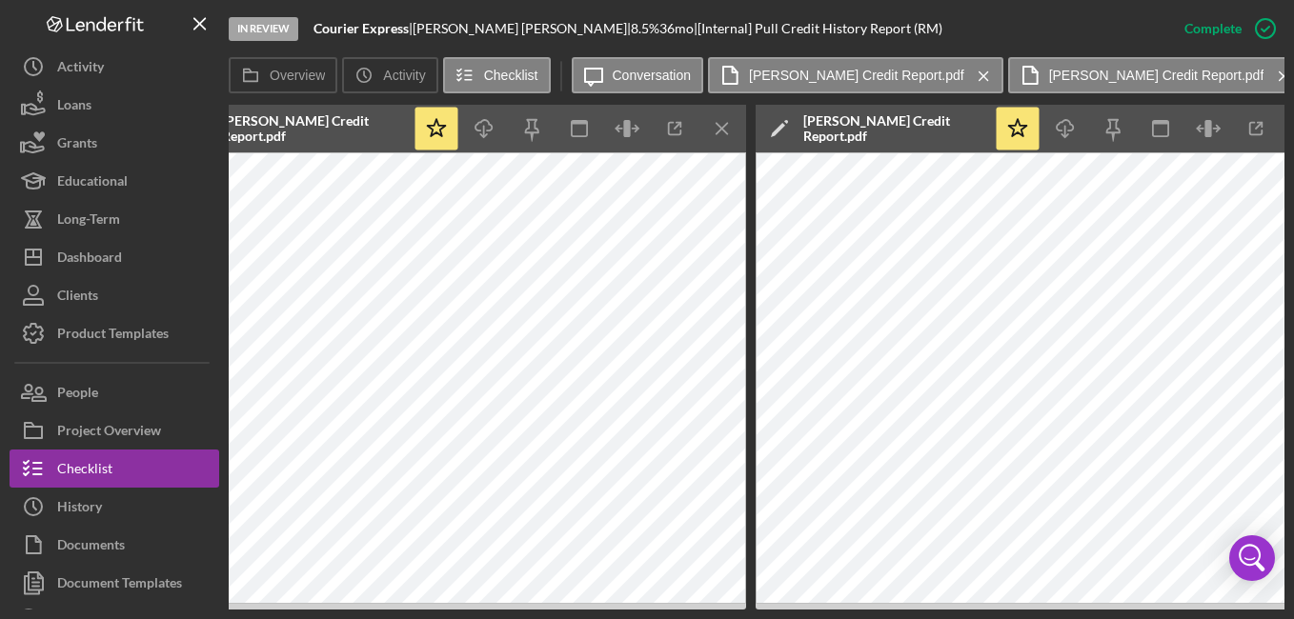
scroll to position [0, 878]
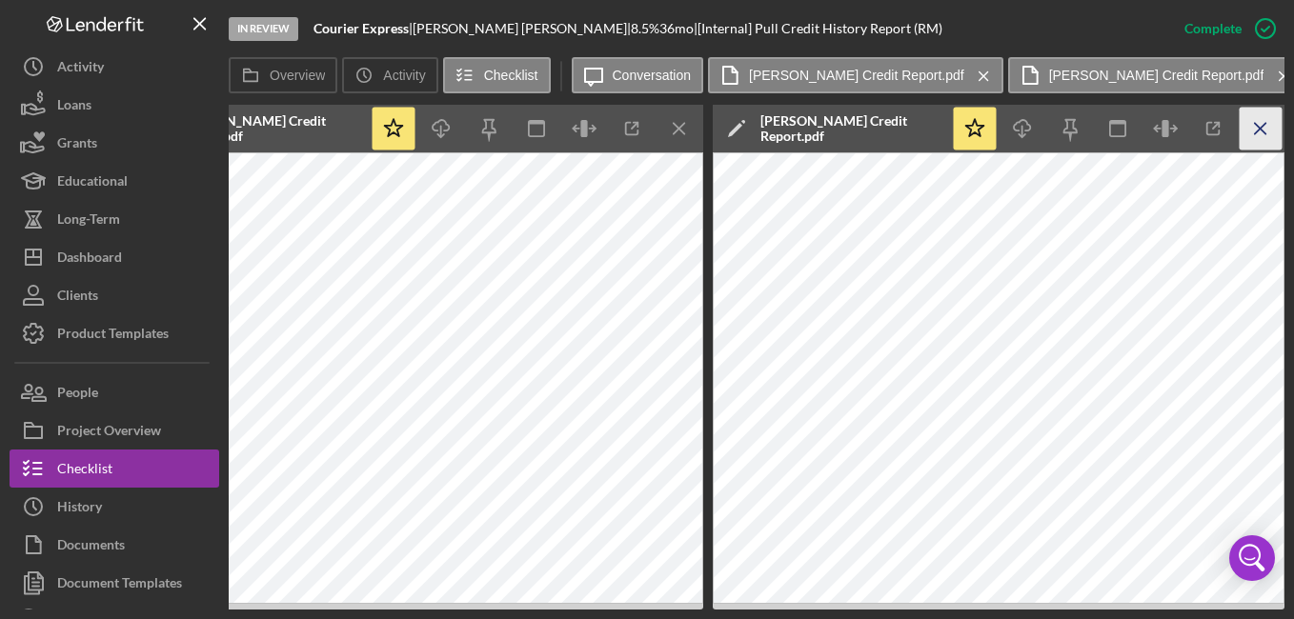
click at [1239, 145] on icon "Icon/Menu Close" at bounding box center [1260, 129] width 43 height 43
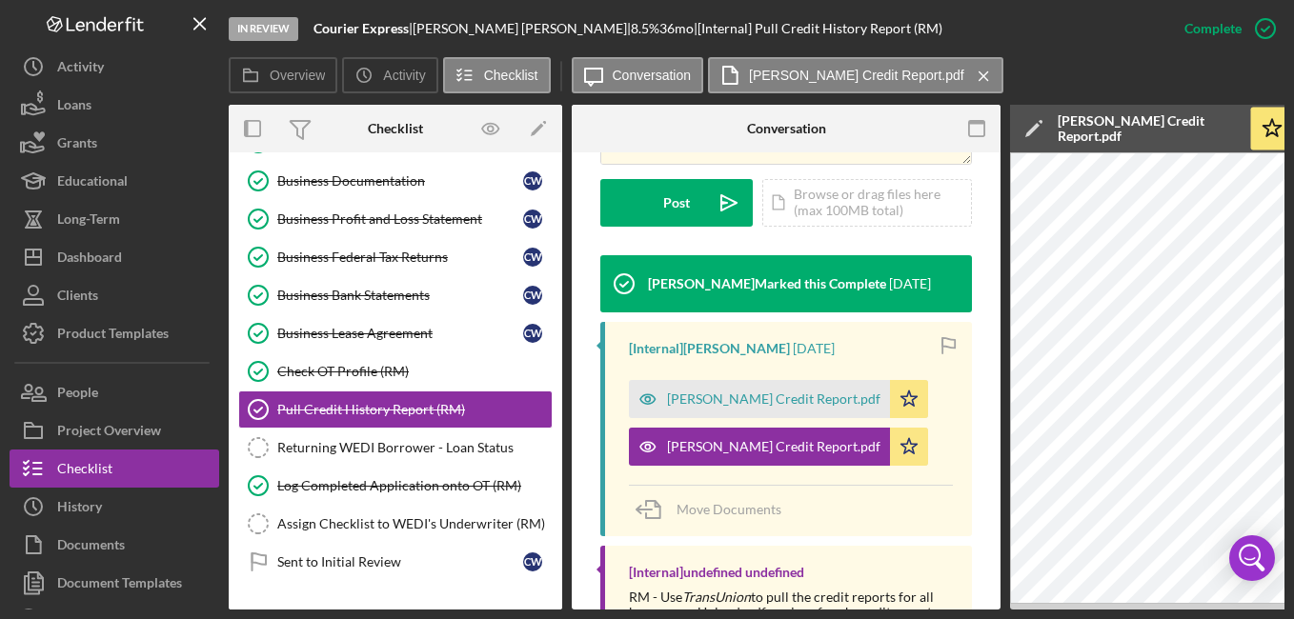
scroll to position [526, 0]
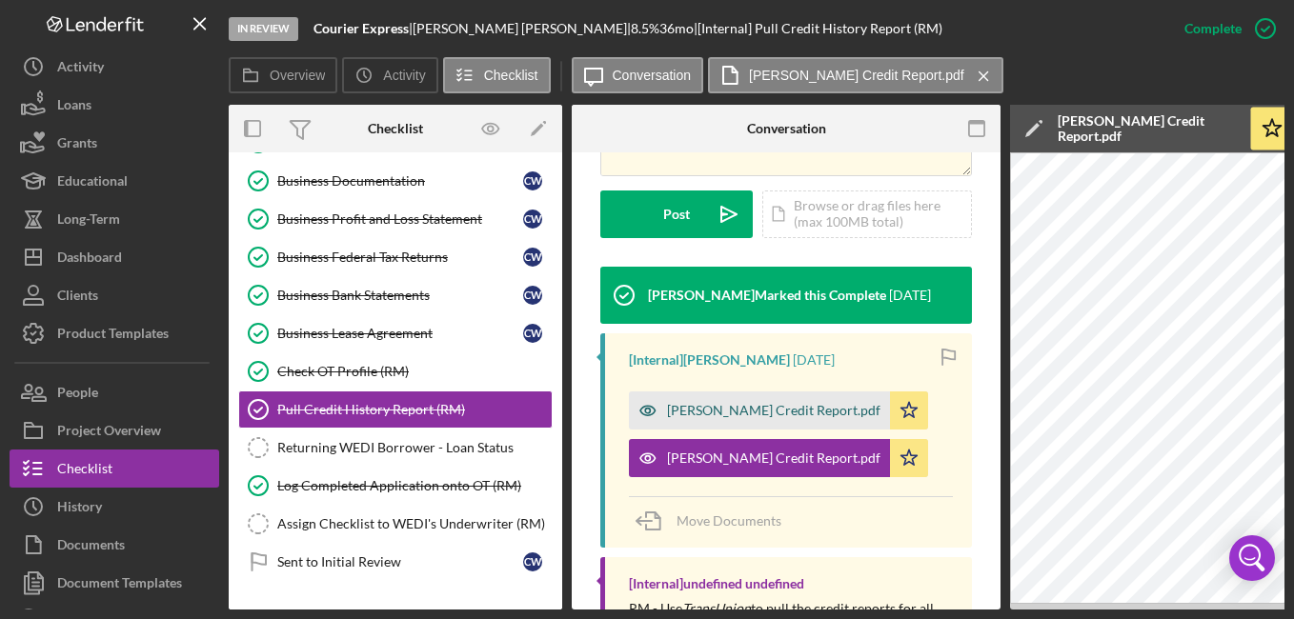
click at [733, 403] on div "[PERSON_NAME] Credit Report.pdf" at bounding box center [773, 410] width 213 height 15
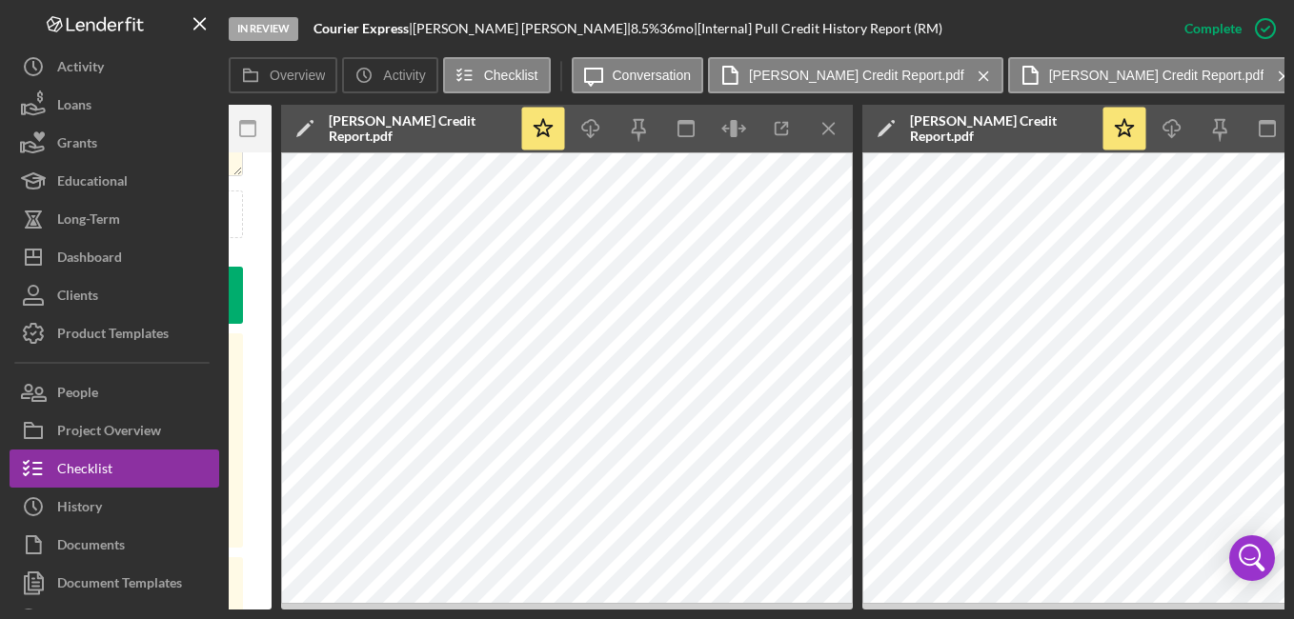
scroll to position [0, 741]
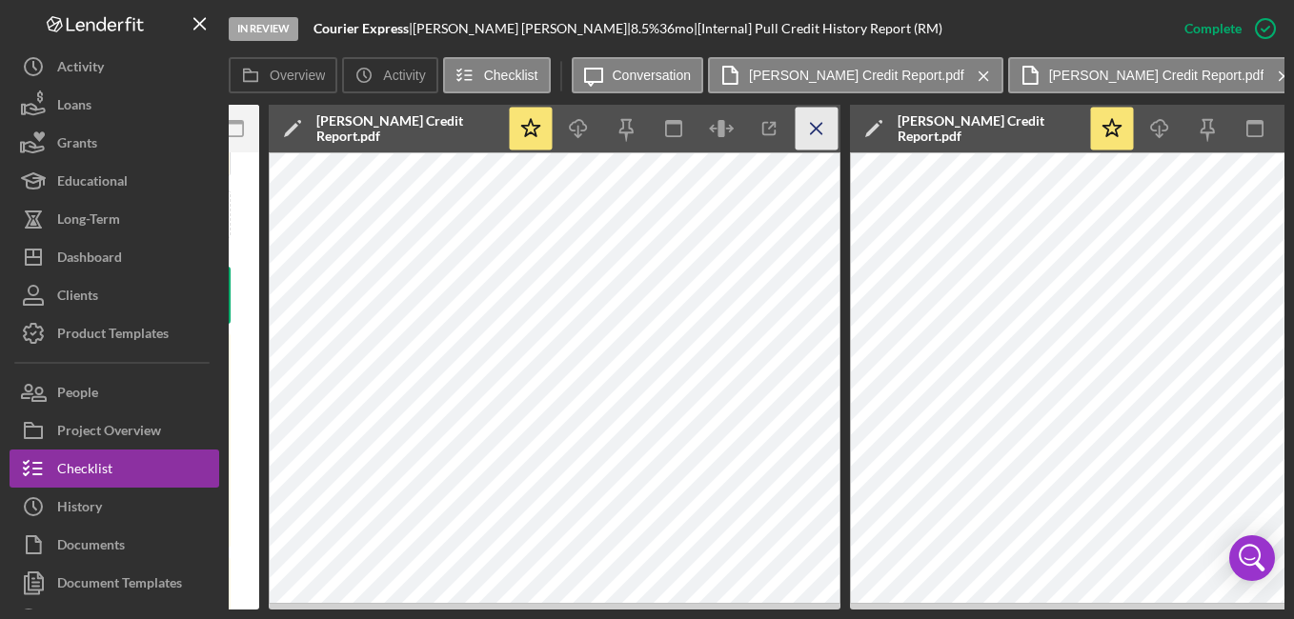
click at [819, 112] on icon "Icon/Menu Close" at bounding box center [816, 129] width 43 height 43
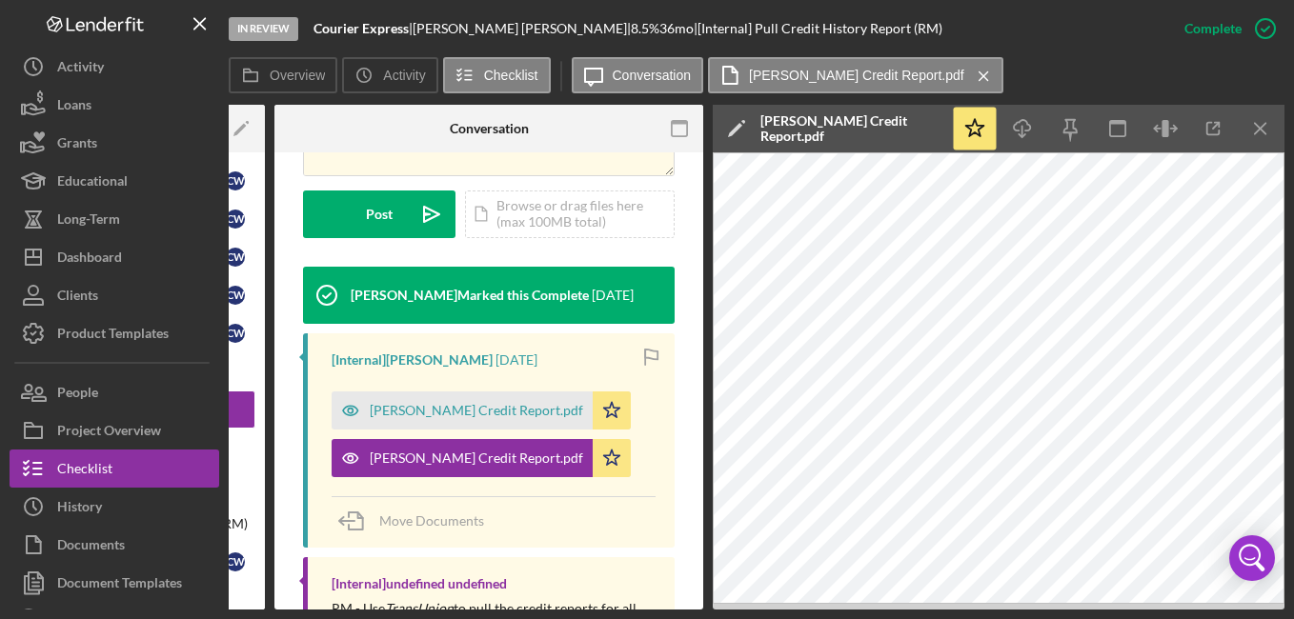
scroll to position [0, 297]
click at [1251, 118] on icon "Icon/Menu Close" at bounding box center [1260, 129] width 43 height 43
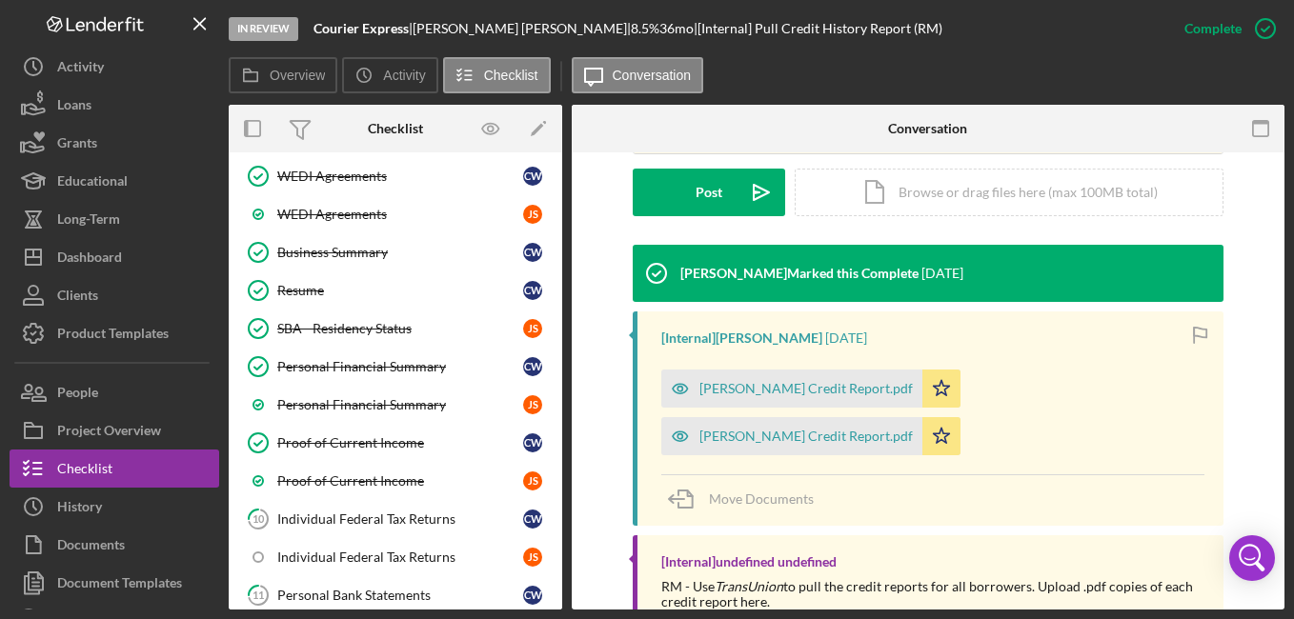
scroll to position [275, 0]
click at [405, 299] on div "Resume" at bounding box center [400, 291] width 246 height 15
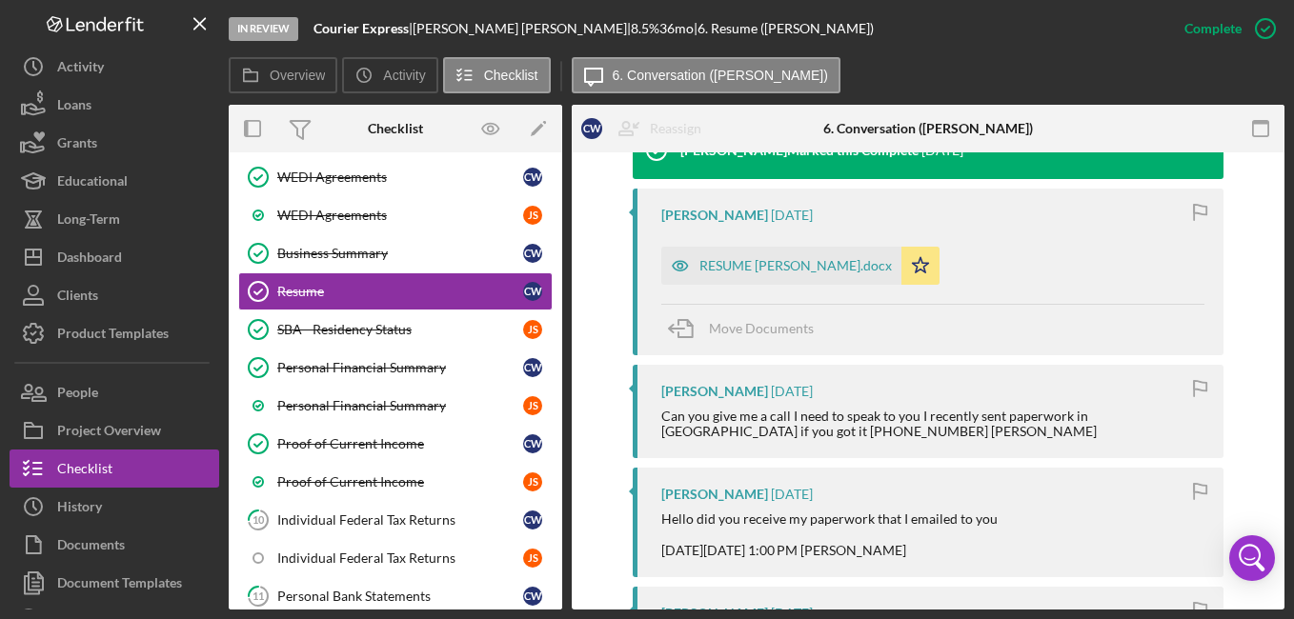
scroll to position [671, 0]
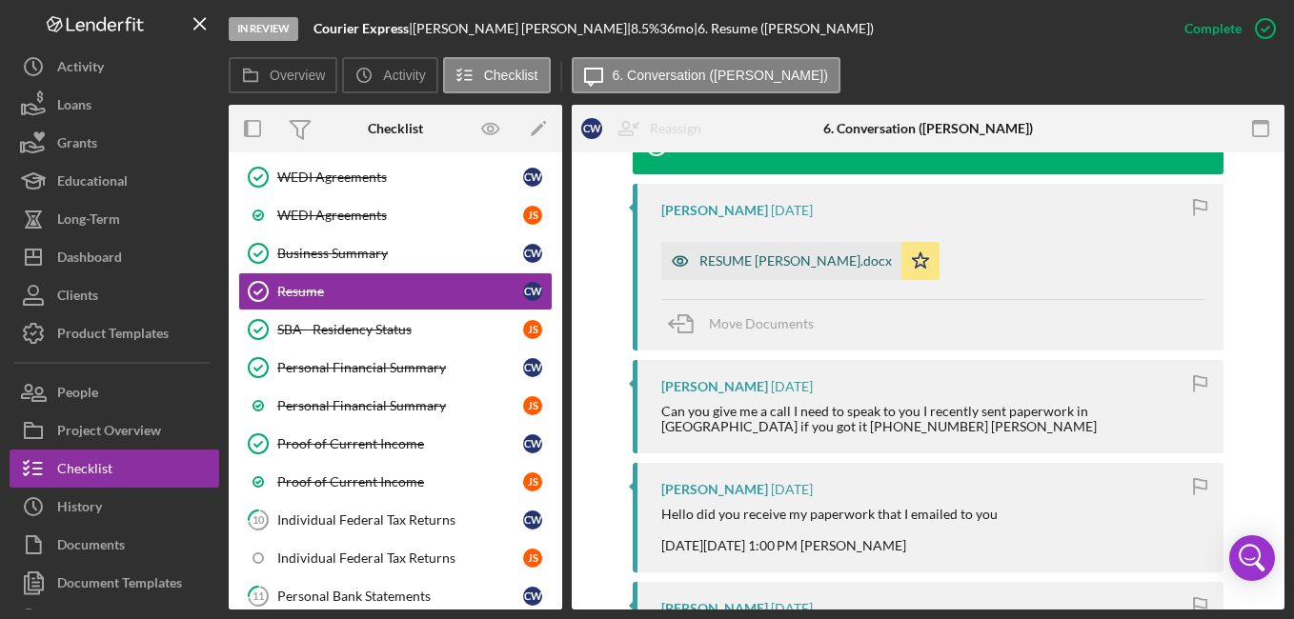
click at [835, 245] on div "RESUME [PERSON_NAME].docx" at bounding box center [781, 261] width 240 height 38
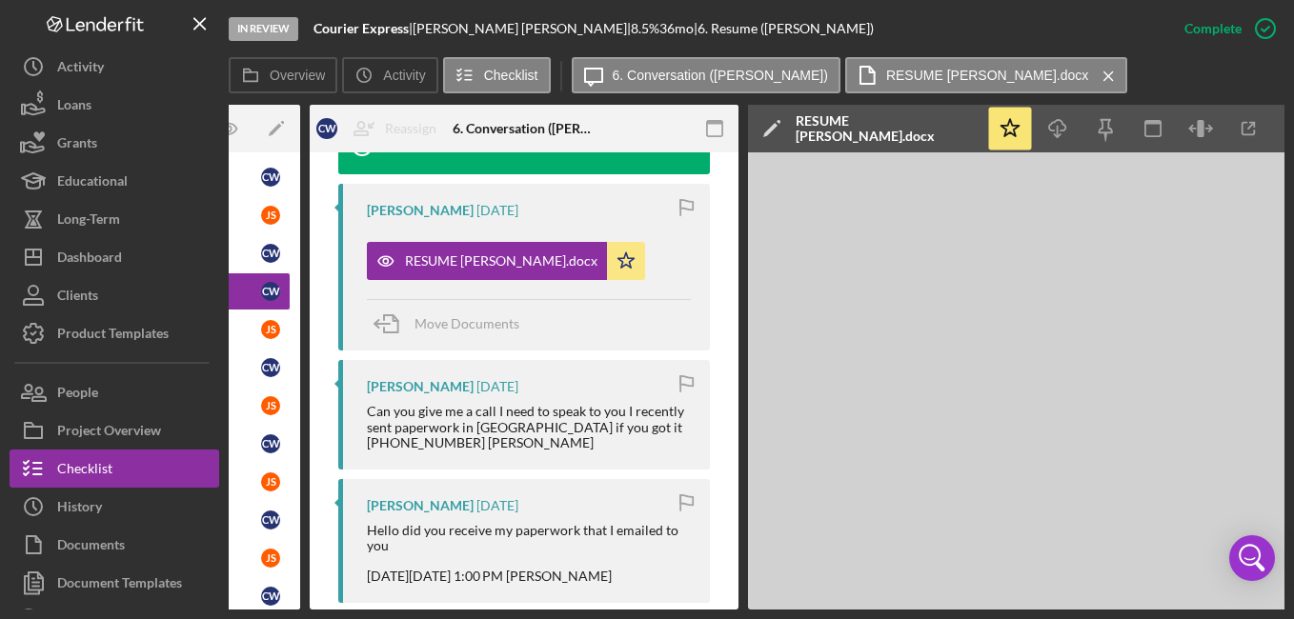
scroll to position [0, 297]
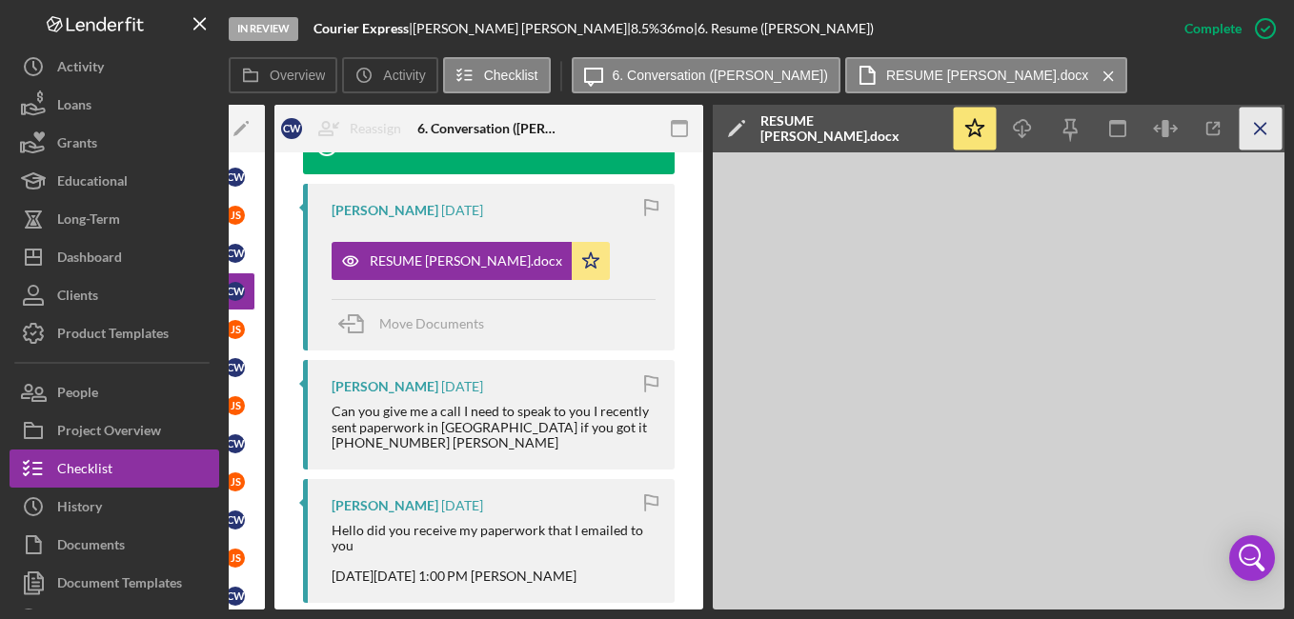
click at [1259, 137] on icon "Icon/Menu Close" at bounding box center [1260, 129] width 43 height 43
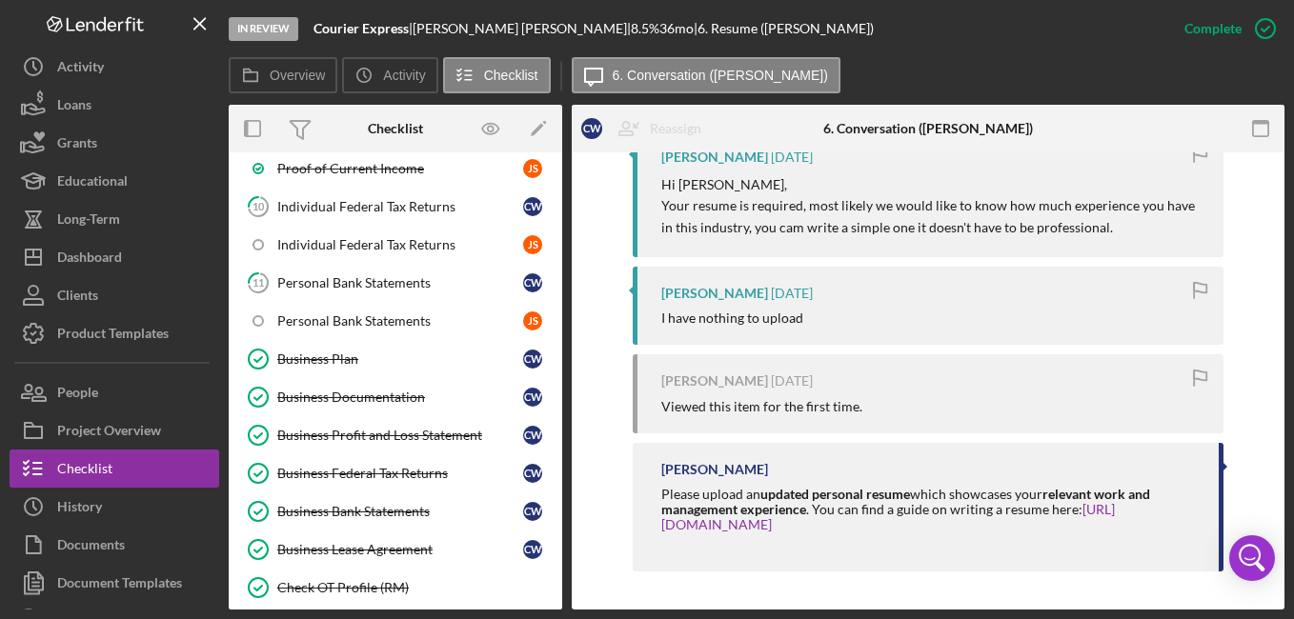
scroll to position [590, 0]
